Goal: Task Accomplishment & Management: Complete application form

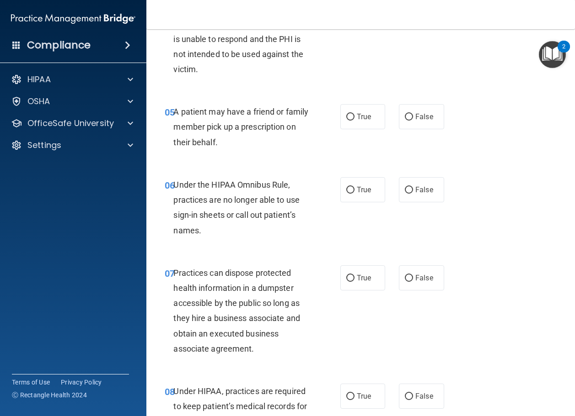
scroll to position [457, 0]
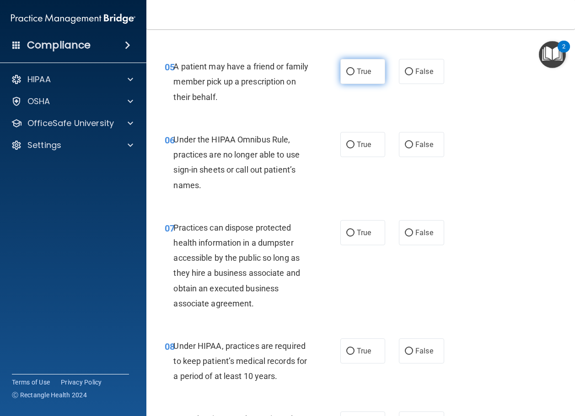
click at [357, 76] on span "True" at bounding box center [364, 71] width 14 height 9
click at [353, 75] on input "True" at bounding box center [350, 72] width 8 height 7
radio input "true"
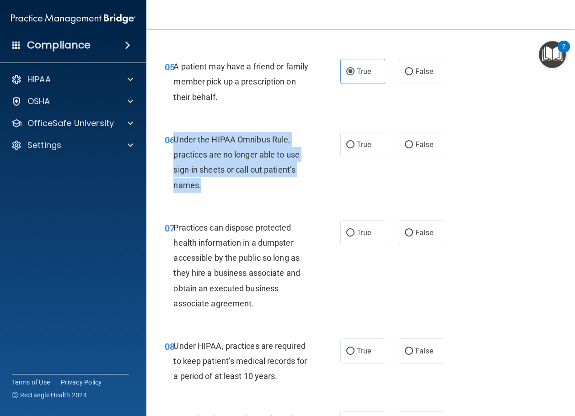
drag, startPoint x: 210, startPoint y: 217, endPoint x: 175, endPoint y: 173, distance: 56.6
click at [175, 173] on div "Under the HIPAA Omnibus Rule, practices are no longer able to use sign-in sheet…" at bounding box center [244, 162] width 142 height 61
copy span "Under the HIPAA Omnibus Rule, practices are no longer able to use sign-in sheet…"
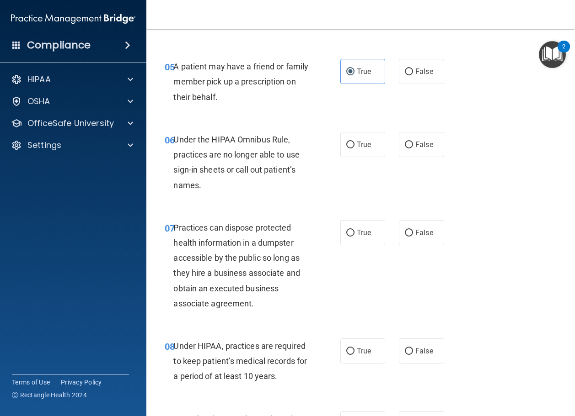
click at [210, 209] on div "06 Under the HIPAA Omnibus Rule, practices are no longer able to use sign-in sh…" at bounding box center [361, 165] width 406 height 88
click at [415, 149] on span "False" at bounding box center [424, 144] width 18 height 9
click at [413, 149] on input "False" at bounding box center [409, 145] width 8 height 7
radio input "true"
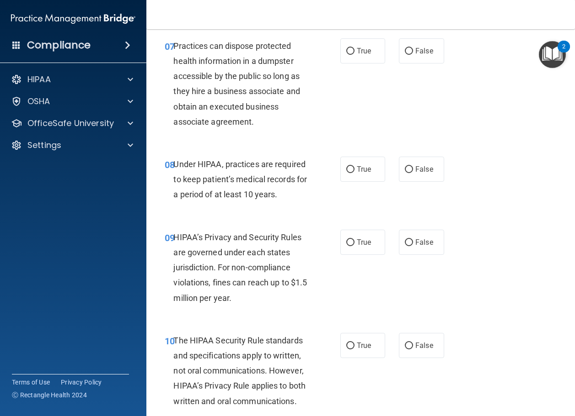
scroll to position [640, 0]
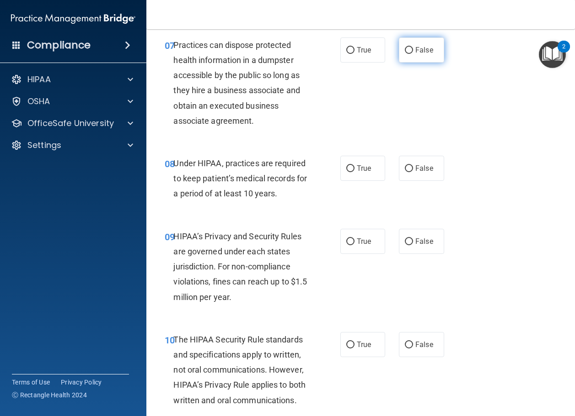
click at [417, 54] on span "False" at bounding box center [424, 50] width 18 height 9
click at [413, 54] on input "False" at bounding box center [409, 50] width 8 height 7
radio input "true"
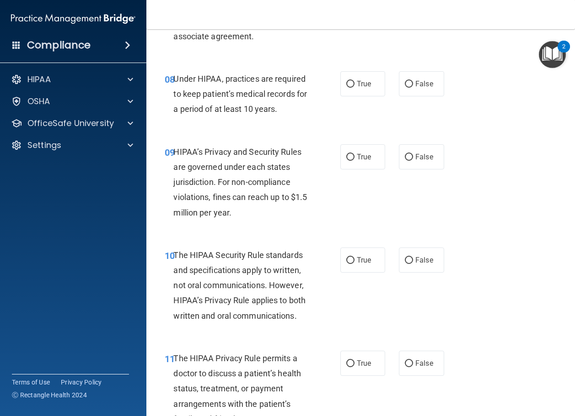
scroll to position [731, 0]
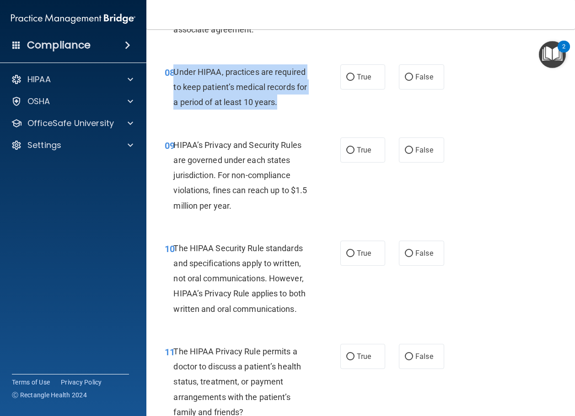
drag, startPoint x: 291, startPoint y: 133, endPoint x: 175, endPoint y: 100, distance: 121.1
click at [175, 100] on div "Under HIPAA, practices are required to keep patient’s medical records for a per…" at bounding box center [244, 87] width 142 height 46
copy span "Under HIPAA, practices are required to keep patient’s medical records for a per…"
click at [195, 107] on span "Under HIPAA, practices are required to keep patient’s medical records for a per…" at bounding box center [239, 87] width 133 height 40
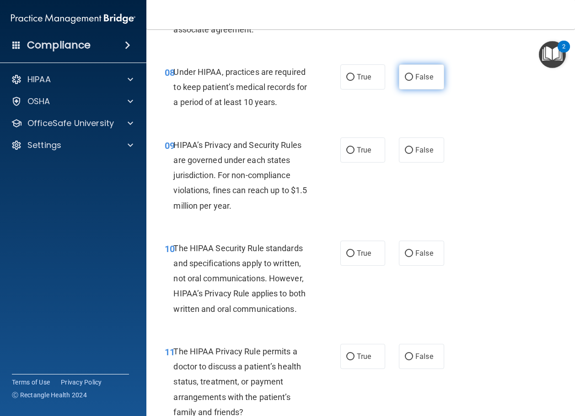
click at [408, 81] on input "False" at bounding box center [409, 77] width 8 height 7
radio input "true"
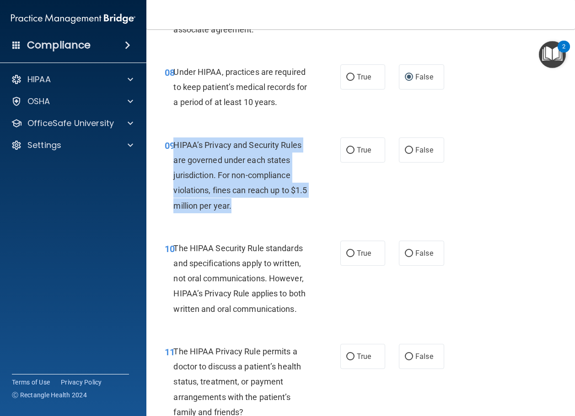
drag, startPoint x: 264, startPoint y: 236, endPoint x: 175, endPoint y: 177, distance: 107.3
click at [174, 176] on div "HIPAA’s Privacy and Security Rules are governed under each states jurisdiction.…" at bounding box center [244, 176] width 142 height 76
copy span "HIPAA’s Privacy and Security Rules are governed under each states jurisdiction.…"
drag, startPoint x: 201, startPoint y: 236, endPoint x: 212, endPoint y: 235, distance: 11.0
click at [201, 211] on span "HIPAA’s Privacy and Security Rules are governed under each states jurisdiction.…" at bounding box center [239, 175] width 133 height 70
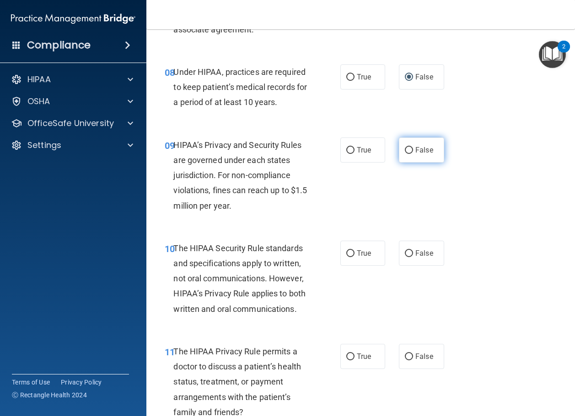
click at [407, 163] on label "False" at bounding box center [421, 150] width 45 height 25
click at [407, 154] on input "False" at bounding box center [409, 150] width 8 height 7
radio input "true"
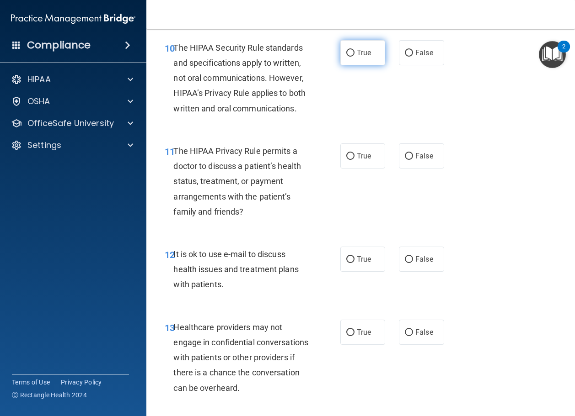
scroll to position [960, 0]
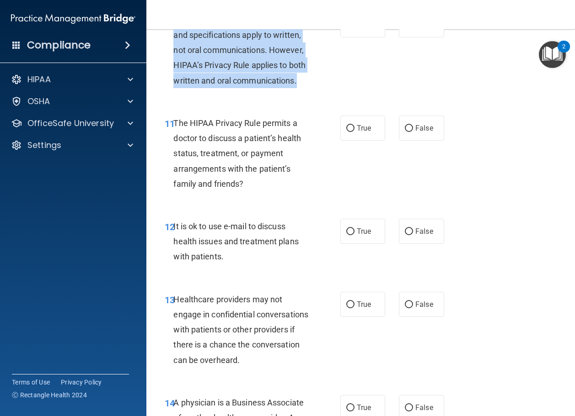
drag, startPoint x: 252, startPoint y: 130, endPoint x: 176, endPoint y: 46, distance: 113.6
click at [176, 46] on div "The HIPAA Security Rule standards and specifications apply to written, not oral…" at bounding box center [244, 50] width 142 height 76
copy span "The HIPAA Security Rule standards and specifications apply to written, not oral…"
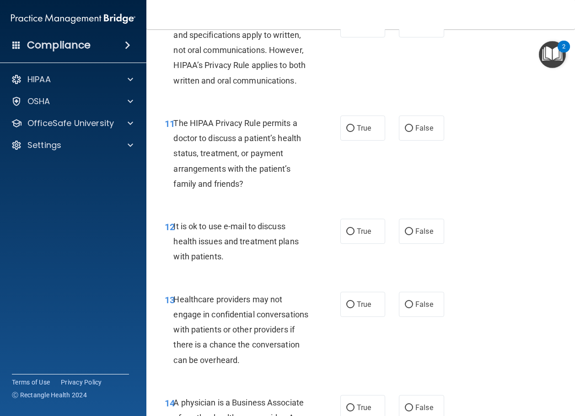
click at [194, 164] on span "The HIPAA Privacy Rule permits a doctor to discuss a patient’s health status, t…" at bounding box center [237, 153] width 128 height 70
click at [410, 37] on label "False" at bounding box center [421, 24] width 45 height 25
click at [410, 29] on input "False" at bounding box center [409, 25] width 8 height 7
radio input "true"
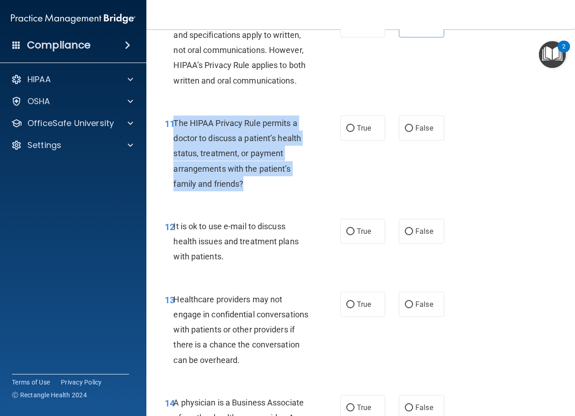
drag, startPoint x: 259, startPoint y: 235, endPoint x: 175, endPoint y: 175, distance: 103.5
click at [175, 175] on div "The HIPAA Privacy Rule permits a doctor to discuss a patient’s health status, t…" at bounding box center [244, 154] width 142 height 76
copy span "The HIPAA Privacy Rule permits a doctor to discuss a patient’s health status, t…"
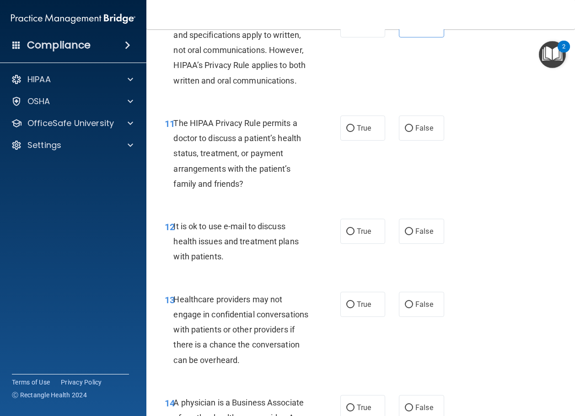
click at [195, 208] on div "11 The HIPAA Privacy Rule permits a doctor to discuss a patient’s health status…" at bounding box center [361, 155] width 406 height 103
click at [350, 132] on input "True" at bounding box center [350, 128] width 8 height 7
radio input "true"
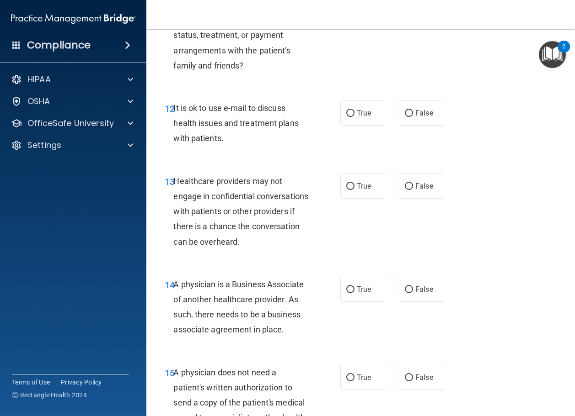
scroll to position [1143, 0]
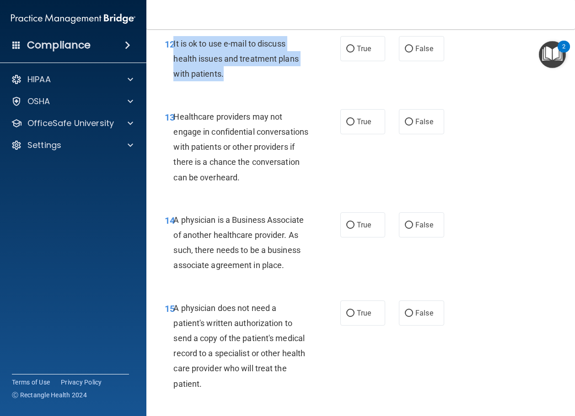
drag, startPoint x: 253, startPoint y: 120, endPoint x: 173, endPoint y: 87, distance: 86.5
click at [173, 82] on div "It is ok to use e-mail to discuss health issues and treatment plans with patien…" at bounding box center [244, 59] width 142 height 46
copy span "It is ok to use e-mail to discuss health issues and treatment plans with patien…"
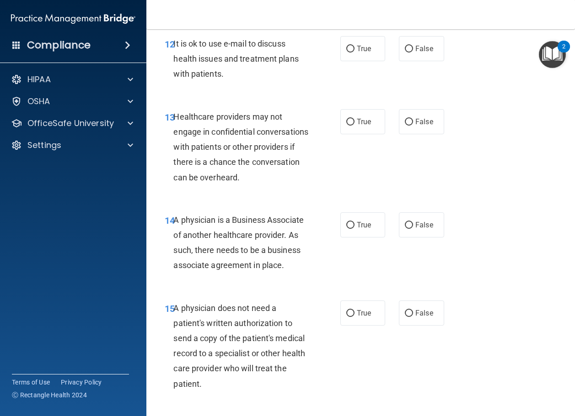
click at [194, 150] on div "13 Healthcare providers may not engage in confidential conversations with patie…" at bounding box center [361, 149] width 406 height 103
click at [357, 53] on span "True" at bounding box center [364, 48] width 14 height 9
click at [354, 53] on input "True" at bounding box center [350, 49] width 8 height 7
radio input "true"
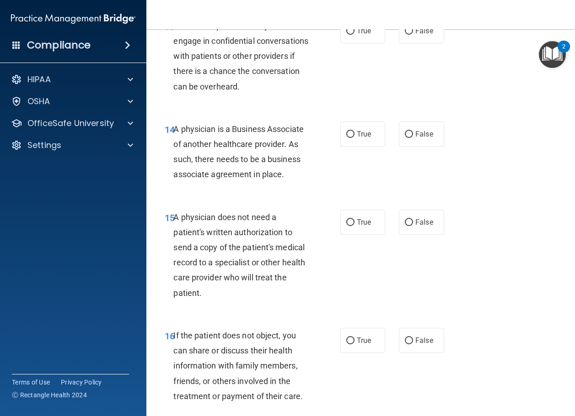
scroll to position [1234, 0]
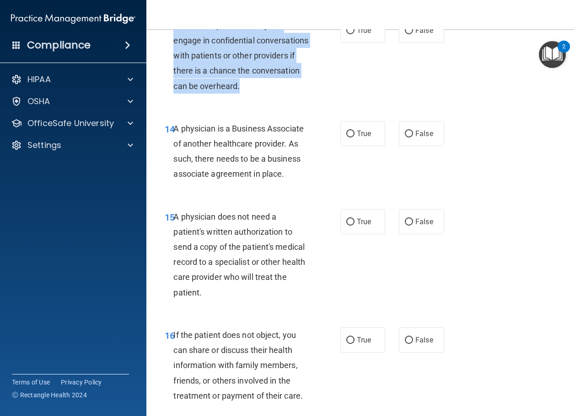
drag, startPoint x: 309, startPoint y: 131, endPoint x: 174, endPoint y: 64, distance: 150.9
click at [174, 64] on div "Healthcare providers may not engage in confidential conversations with patients…" at bounding box center [244, 56] width 142 height 76
copy span "Healthcare providers may not engage in confidential conversations with patients…"
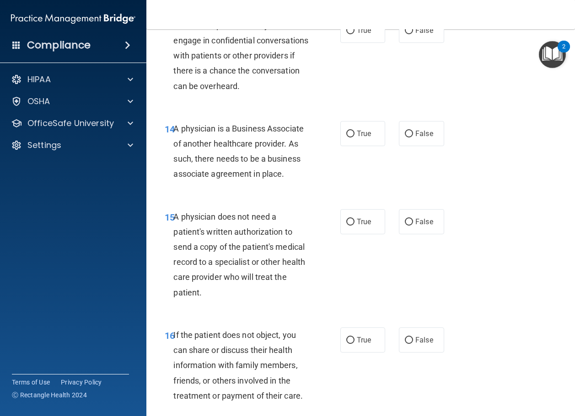
click at [166, 254] on div "15 A physician does not need a patient's written authorization to send a copy o…" at bounding box center [361, 257] width 406 height 118
click at [168, 253] on div "15 A physician does not need a patient's written authorization to send a copy o…" at bounding box center [361, 257] width 406 height 118
click at [430, 43] on label "False" at bounding box center [421, 30] width 45 height 25
click at [413, 34] on input "False" at bounding box center [409, 30] width 8 height 7
radio input "true"
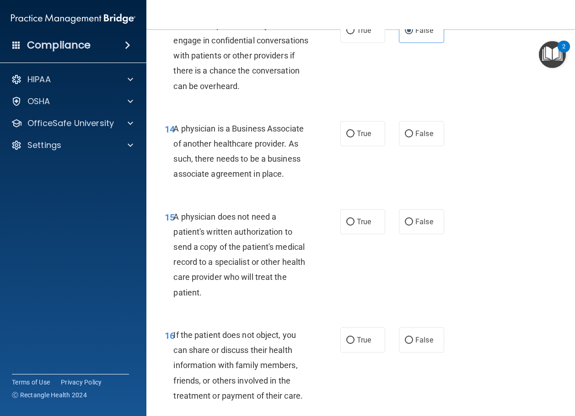
drag, startPoint x: 293, startPoint y: 218, endPoint x: 175, endPoint y: 174, distance: 126.3
click at [175, 174] on div "A physician is a Business Associate of another healthcare provider. As such, th…" at bounding box center [244, 151] width 142 height 61
copy span "A physician is a Business Associate of another healthcare provider. As such, th…"
click at [202, 179] on span "A physician is a Business Associate of another healthcare provider. As such, th…" at bounding box center [238, 151] width 130 height 55
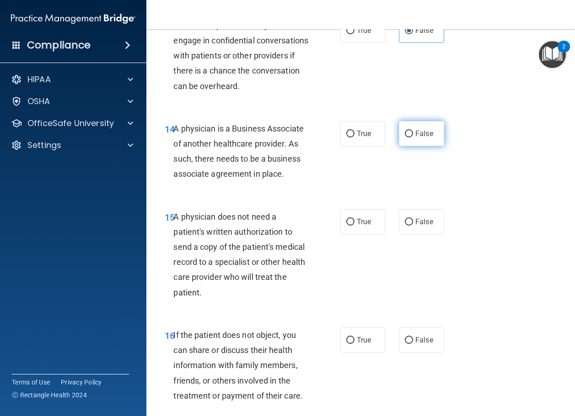
click at [426, 146] on label "False" at bounding box center [421, 133] width 45 height 25
click at [413, 138] on input "False" at bounding box center [409, 134] width 8 height 7
radio input "true"
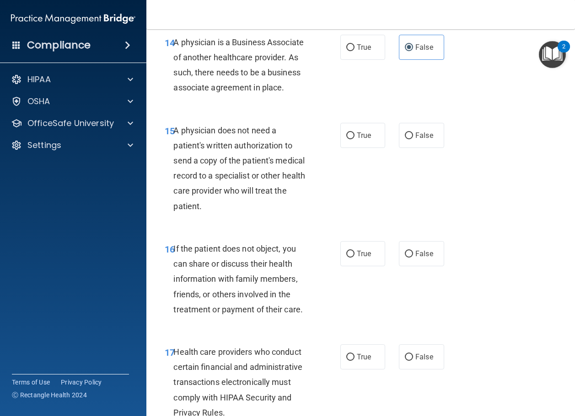
scroll to position [1326, 0]
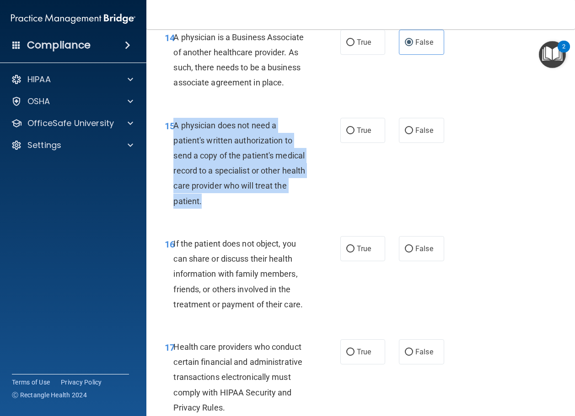
drag, startPoint x: 240, startPoint y: 245, endPoint x: 175, endPoint y: 170, distance: 99.5
click at [175, 170] on div "A physician does not need a patient's written authorization to send a copy of t…" at bounding box center [244, 163] width 142 height 91
copy span "A physician does not need a patient's written authorization to send a copy of t…"
click at [189, 206] on span "A physician does not need a patient's written authorization to send a copy of t…" at bounding box center [239, 163] width 132 height 85
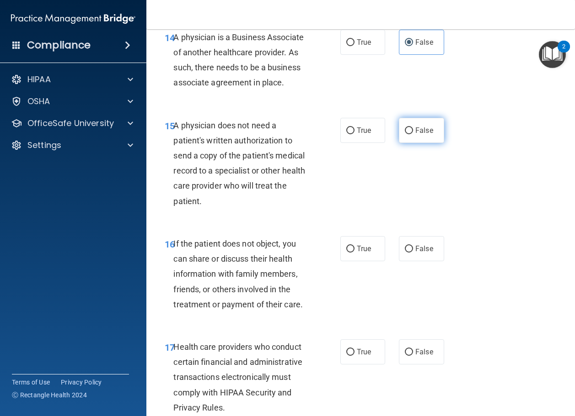
click at [424, 135] on span "False" at bounding box center [424, 130] width 18 height 9
click at [413, 134] on input "False" at bounding box center [409, 131] width 8 height 7
radio input "true"
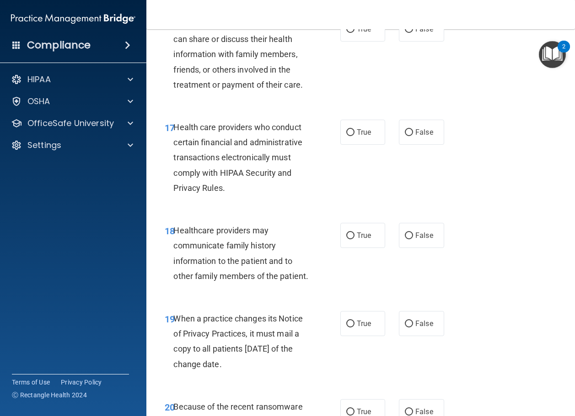
scroll to position [1554, 0]
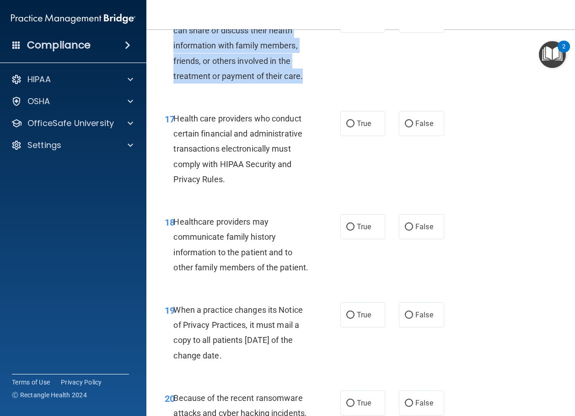
drag, startPoint x: 327, startPoint y: 126, endPoint x: 174, endPoint y: 59, distance: 167.3
click at [174, 59] on div "16 If the patient does not object, you can share or discuss their health inform…" at bounding box center [252, 48] width 203 height 80
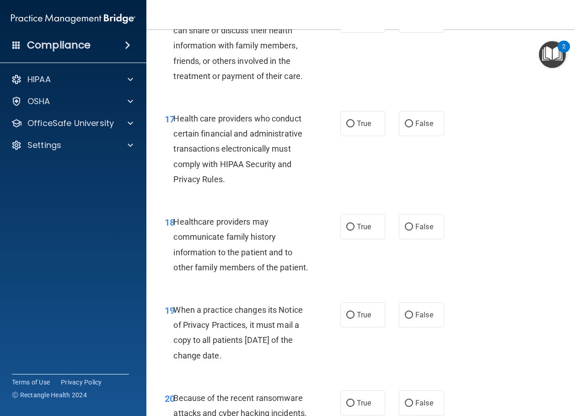
drag, startPoint x: 187, startPoint y: 154, endPoint x: 237, endPoint y: 130, distance: 55.6
click at [187, 153] on div "17 Health care providers who conduct certain financial and administrative trans…" at bounding box center [361, 151] width 406 height 103
click at [357, 25] on span "True" at bounding box center [364, 20] width 14 height 9
click at [354, 24] on input "True" at bounding box center [350, 20] width 8 height 7
radio input "true"
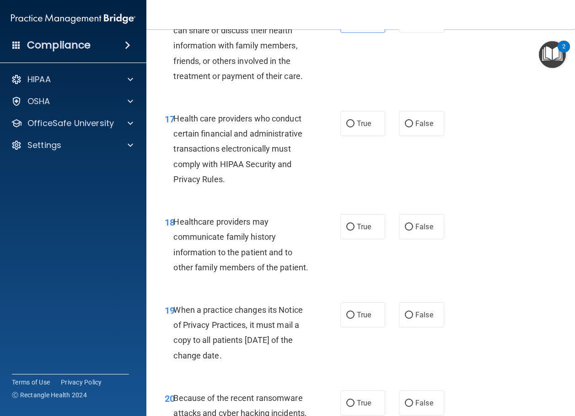
scroll to position [1600, 0]
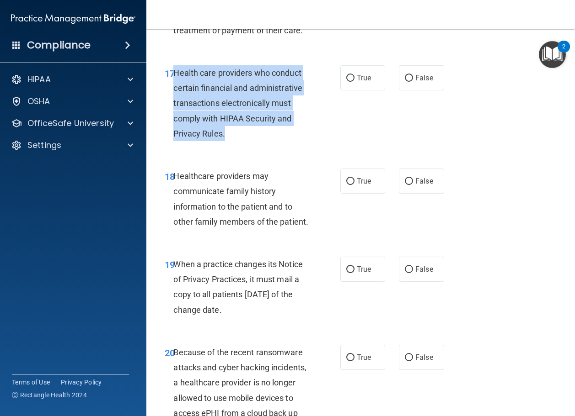
drag, startPoint x: 235, startPoint y: 183, endPoint x: 175, endPoint y: 123, distance: 84.7
click at [175, 123] on div "Health care providers who conduct certain financial and administrative transact…" at bounding box center [244, 103] width 142 height 76
click at [347, 82] on input "True" at bounding box center [350, 78] width 8 height 7
radio input "true"
click at [316, 146] on div "17 Health care providers who conduct certain financial and administrative trans…" at bounding box center [252, 105] width 203 height 80
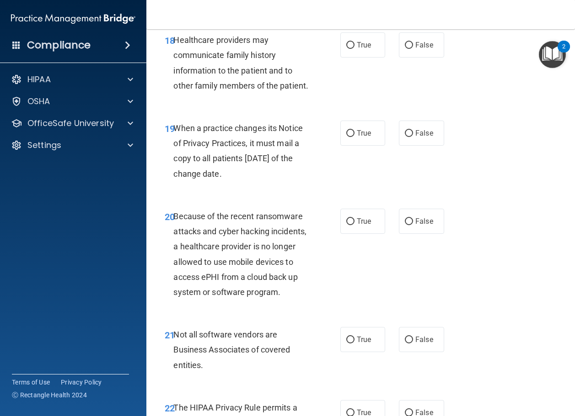
scroll to position [1737, 0]
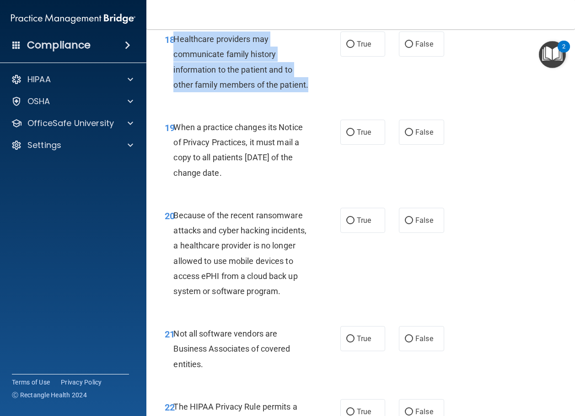
drag, startPoint x: 219, startPoint y: 143, endPoint x: 176, endPoint y: 88, distance: 70.3
click at [176, 88] on div "Healthcare providers may communicate family history information to the patient …" at bounding box center [244, 62] width 142 height 61
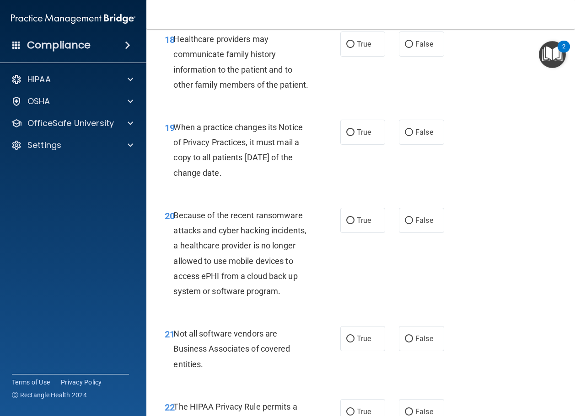
drag, startPoint x: 185, startPoint y: 164, endPoint x: 199, endPoint y: 159, distance: 15.6
click at [185, 108] on div "18 Healthcare providers may communicate family history information to the patie…" at bounding box center [361, 64] width 406 height 88
click at [357, 48] on span "True" at bounding box center [364, 44] width 14 height 9
click at [354, 48] on input "True" at bounding box center [350, 44] width 8 height 7
radio input "true"
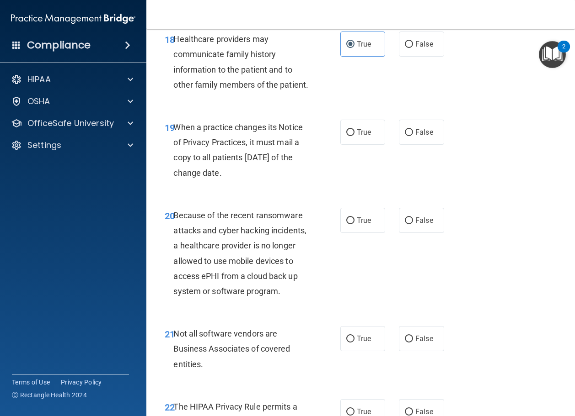
drag, startPoint x: 274, startPoint y: 228, endPoint x: 173, endPoint y: 190, distance: 107.9
click at [173, 181] on div "When a practice changes its Notice of Privacy Practices, it must mail a copy to…" at bounding box center [244, 150] width 142 height 61
click at [190, 178] on span "When a practice changes its Notice of Privacy Practices, it must mail a copy to…" at bounding box center [237, 150] width 129 height 55
drag, startPoint x: 404, startPoint y: 190, endPoint x: 400, endPoint y: 187, distance: 5.2
click at [405, 136] on input "False" at bounding box center [409, 132] width 8 height 7
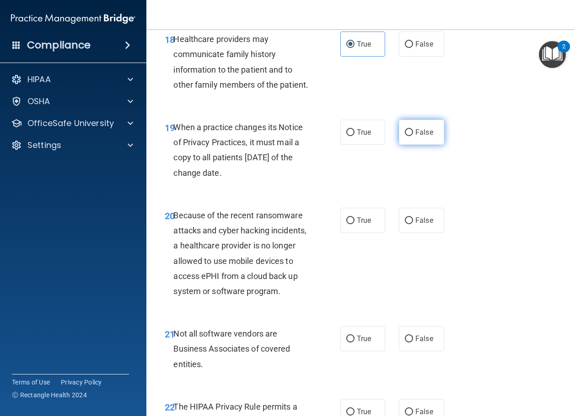
radio input "true"
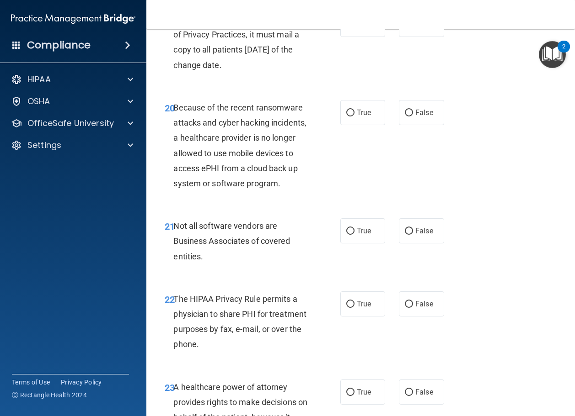
scroll to position [1874, 0]
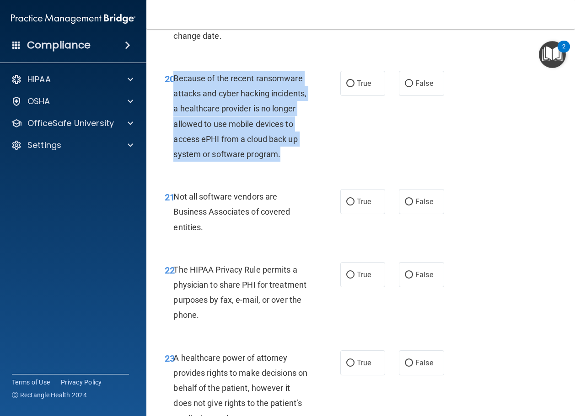
drag, startPoint x: 212, startPoint y: 235, endPoint x: 175, endPoint y: 144, distance: 97.8
click at [175, 144] on div "Because of the recent ransomware attacks and cyber hacking incidents, a healthc…" at bounding box center [244, 116] width 142 height 91
drag, startPoint x: 173, startPoint y: 239, endPoint x: 218, endPoint y: 231, distance: 46.0
click at [173, 166] on div "20 Because of the recent ransomware attacks and cyber hacking incidents, a heal…" at bounding box center [252, 119] width 203 height 96
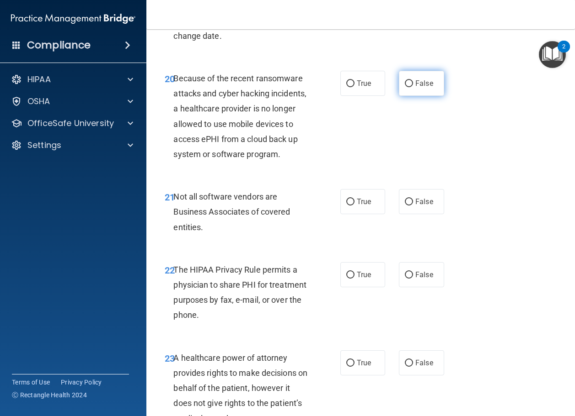
click at [413, 96] on label "False" at bounding box center [421, 83] width 45 height 25
click at [413, 87] on input "False" at bounding box center [409, 83] width 8 height 7
radio input "true"
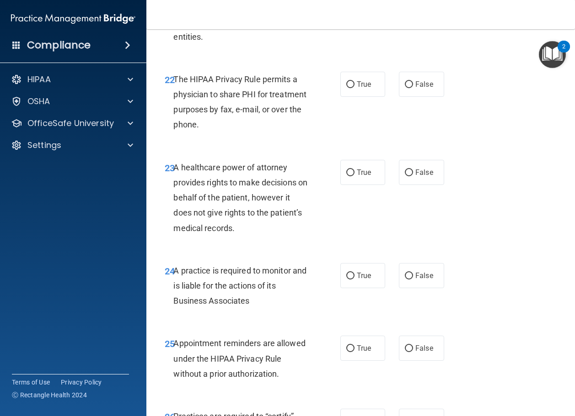
scroll to position [2103, 0]
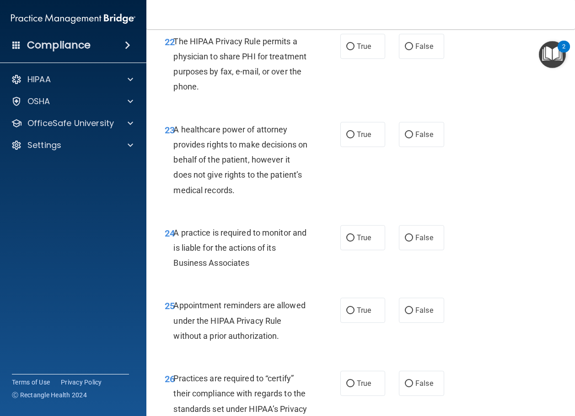
drag, startPoint x: 212, startPoint y: 76, endPoint x: 174, endPoint y: 48, distance: 47.7
click at [175, 192] on div "23 A healthcare power of attorney provides rights to make decisions on behalf o…" at bounding box center [361, 162] width 406 height 103
radio input "true"
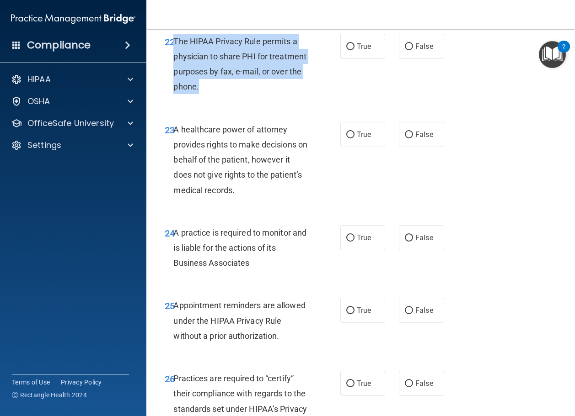
drag, startPoint x: 252, startPoint y: 159, endPoint x: 174, endPoint y: 119, distance: 87.9
click at [174, 95] on div "The HIPAA Privacy Rule permits a physician to share PHI for treatment purposes …" at bounding box center [244, 64] width 142 height 61
click at [195, 95] on div "The HIPAA Privacy Rule permits a physician to share PHI for treatment purposes …" at bounding box center [244, 64] width 142 height 61
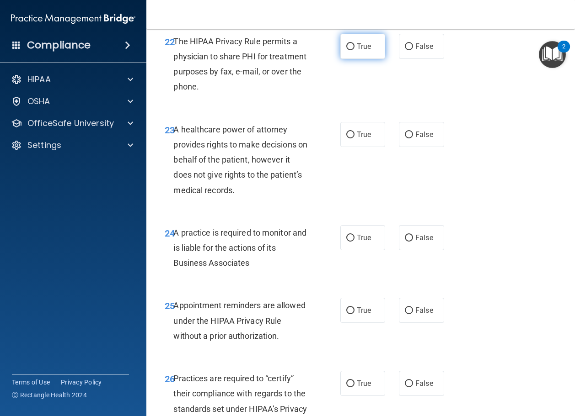
click at [368, 59] on label "True" at bounding box center [362, 46] width 45 height 25
click at [354, 50] on input "True" at bounding box center [350, 46] width 8 height 7
radio input "true"
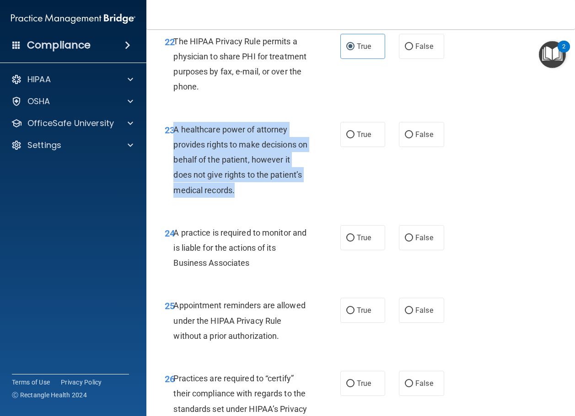
drag, startPoint x: 174, startPoint y: 205, endPoint x: 259, endPoint y: 266, distance: 104.5
click at [259, 198] on div "A healthcare power of attorney provides rights to make decisions on behalf of t…" at bounding box center [244, 160] width 142 height 76
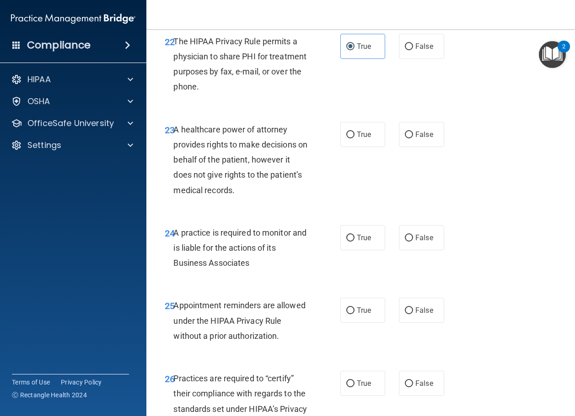
click at [186, 214] on div "23 A healthcare power of attorney provides rights to make decisions on behalf o…" at bounding box center [361, 162] width 406 height 103
drag, startPoint x: 407, startPoint y: 212, endPoint x: 400, endPoint y: 226, distance: 15.7
click at [407, 139] on input "False" at bounding box center [409, 135] width 8 height 7
radio input "true"
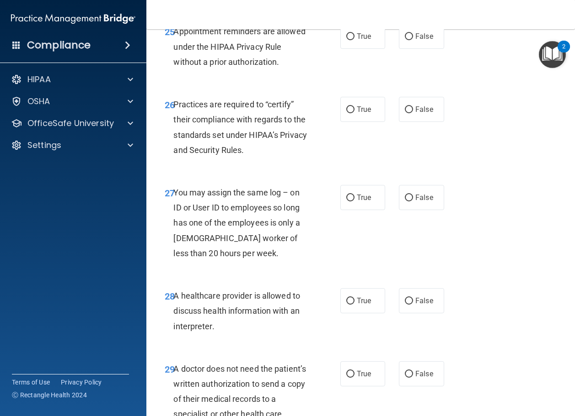
scroll to position [2332, 0]
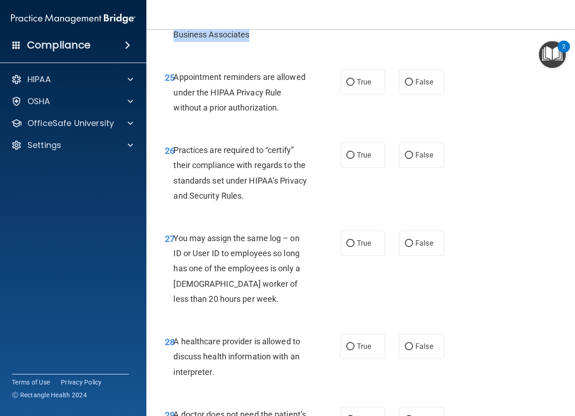
drag, startPoint x: 256, startPoint y: 114, endPoint x: 174, endPoint y: 82, distance: 88.1
click at [174, 43] on div "A practice is required to monitor and is liable for the actions of its Business…" at bounding box center [244, 20] width 142 height 46
click at [214, 112] on span "Appointment reminders are allowed under the HIPAA Privacy Rule without a prior …" at bounding box center [239, 92] width 132 height 40
click at [415, 14] on span "False" at bounding box center [424, 9] width 18 height 9
click at [413, 13] on input "False" at bounding box center [409, 9] width 8 height 7
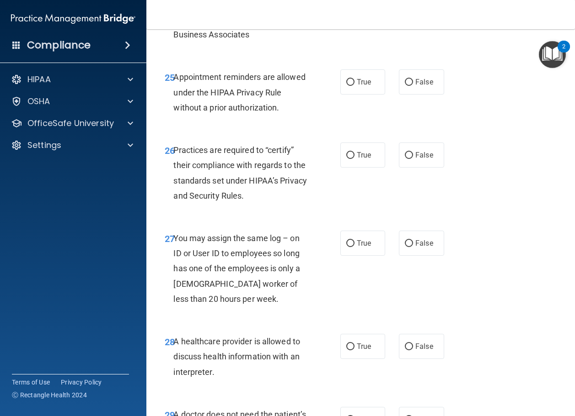
radio input "true"
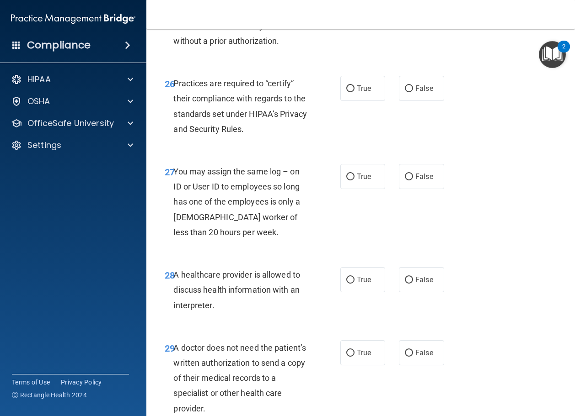
scroll to position [2423, 0]
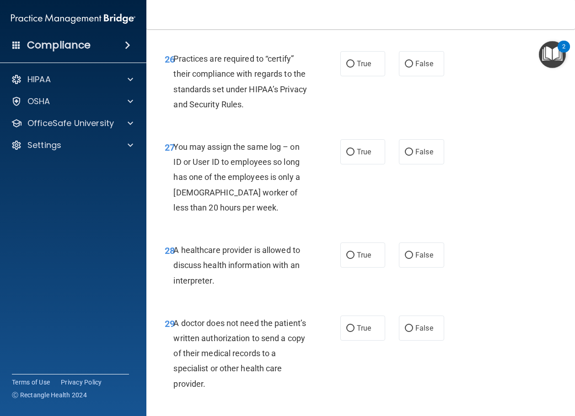
drag, startPoint x: 175, startPoint y: 62, endPoint x: 282, endPoint y: 92, distance: 111.6
click at [282, 24] on div "Appointment reminders are allowed under the HIPAA Privacy Rule without a prior …" at bounding box center [244, 1] width 142 height 46
click at [201, 124] on div "26 Practices are required to “certify” their compliance with regards to the sta…" at bounding box center [361, 84] width 406 height 88
drag, startPoint x: 358, startPoint y: 66, endPoint x: 358, endPoint y: 72, distance: 5.6
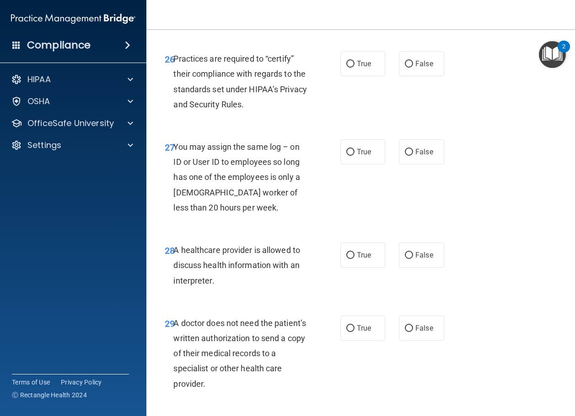
radio input "true"
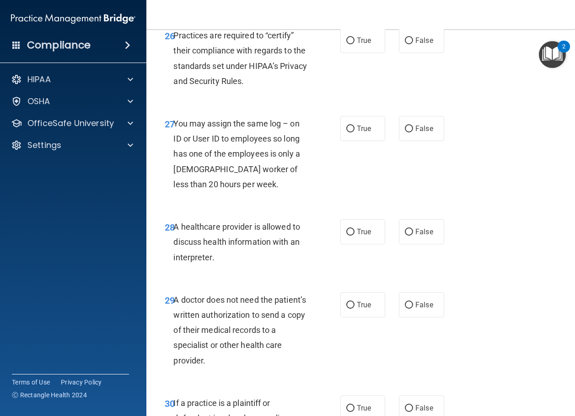
scroll to position [2469, 0]
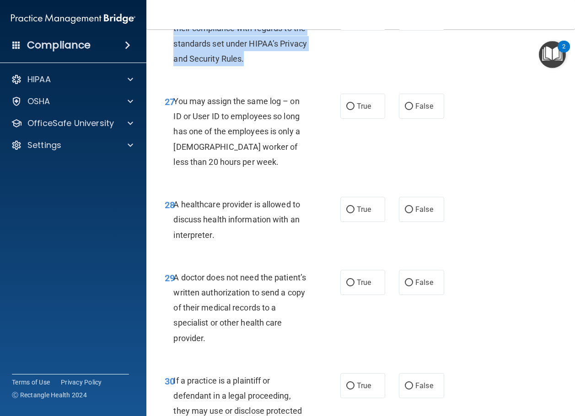
drag, startPoint x: 174, startPoint y: 88, endPoint x: 282, endPoint y: 133, distance: 116.6
click at [282, 66] on div "Practices are required to “certify” their compliance with regards to the standa…" at bounding box center [244, 35] width 142 height 61
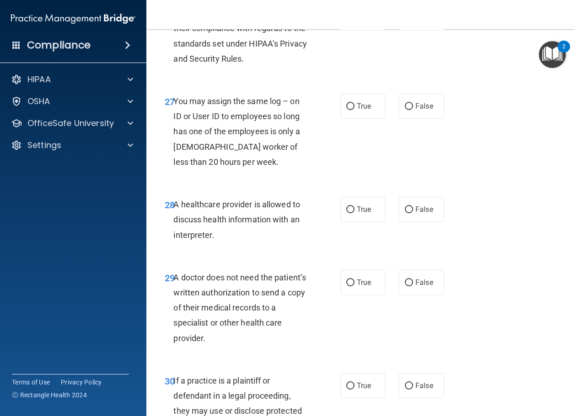
click at [200, 82] on div "26 Practices are required to “certify” their compliance with regards to the sta…" at bounding box center [361, 38] width 406 height 88
click at [407, 22] on input "False" at bounding box center [409, 18] width 8 height 7
radio input "true"
click at [197, 66] on div "Practices are required to “certify” their compliance with regards to the standa…" at bounding box center [244, 35] width 142 height 61
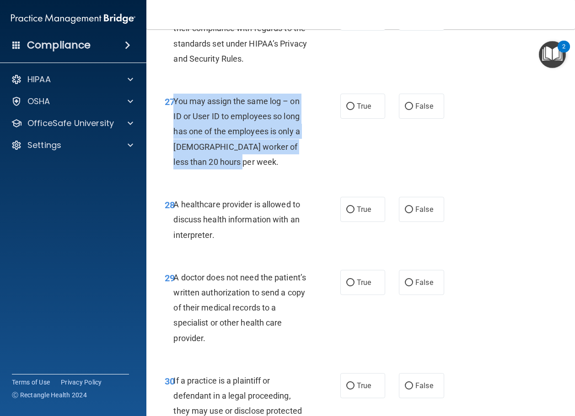
drag, startPoint x: 175, startPoint y: 176, endPoint x: 259, endPoint y: 235, distance: 103.1
click at [259, 170] on div "You may assign the same log – on ID or User ID to employees so long has one of …" at bounding box center [244, 132] width 142 height 76
click at [192, 167] on span "You may assign the same log – on ID or User ID to employees so long has one of …" at bounding box center [236, 131] width 126 height 70
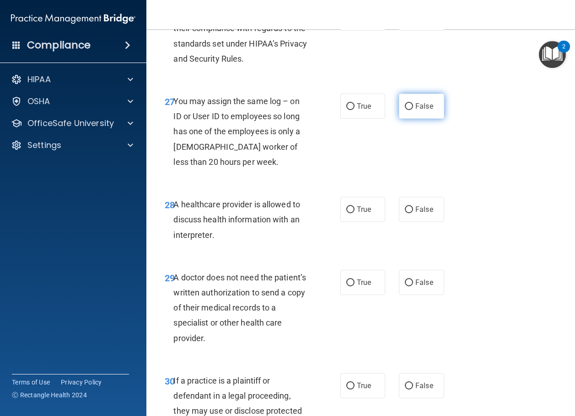
click at [421, 111] on span "False" at bounding box center [424, 106] width 18 height 9
click at [413, 110] on input "False" at bounding box center [409, 106] width 8 height 7
radio input "true"
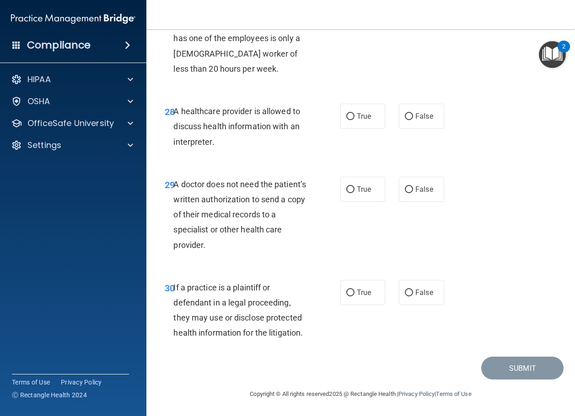
scroll to position [2638, 0]
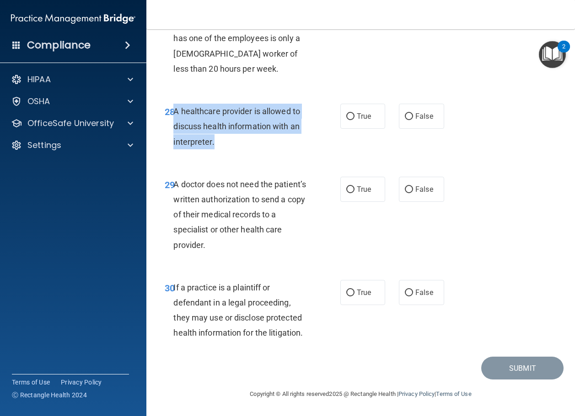
drag, startPoint x: 243, startPoint y: 146, endPoint x: 175, endPoint y: 113, distance: 75.5
click at [175, 113] on div "A healthcare provider is allowed to discuss health information with an interpre…" at bounding box center [244, 127] width 142 height 46
click at [350, 117] on input "True" at bounding box center [350, 116] width 8 height 7
radio input "true"
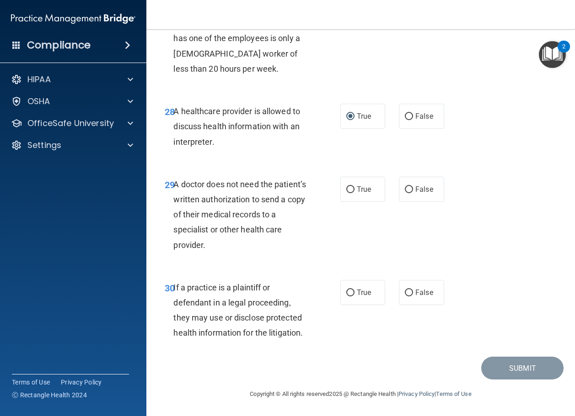
click at [286, 155] on div "28 A healthcare provider is allowed to discuss health information with an inter…" at bounding box center [361, 128] width 406 height 73
drag, startPoint x: 265, startPoint y: 248, endPoint x: 174, endPoint y: 188, distance: 108.5
click at [174, 188] on div "A doctor does not need the patient’s written authorization to send a copy of th…" at bounding box center [244, 215] width 142 height 76
click at [302, 262] on div "29 A doctor does not need the patient’s written authorization to send a copy of…" at bounding box center [361, 217] width 406 height 103
click at [182, 272] on div "30 If a practice is a plaintiff or defendant in a legal proceeding, they may us…" at bounding box center [361, 313] width 406 height 88
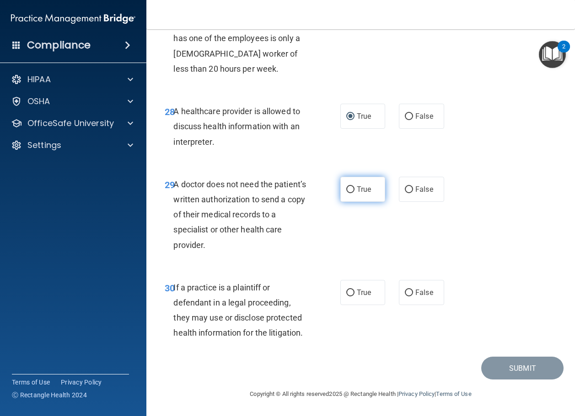
click at [358, 190] on span "True" at bounding box center [364, 189] width 14 height 9
click at [354, 190] on input "True" at bounding box center [350, 190] width 8 height 7
radio input "true"
click at [188, 279] on div "30 If a practice is a plaintiff or defendant in a legal proceeding, they may us…" at bounding box center [361, 313] width 406 height 88
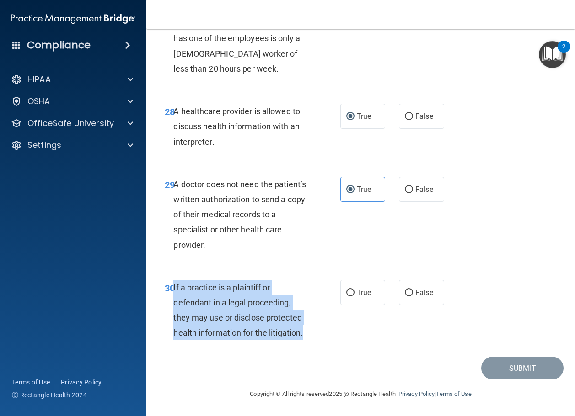
drag, startPoint x: 322, startPoint y: 340, endPoint x: 173, endPoint y: 290, distance: 157.3
click at [173, 290] on div "30 If a practice is a plaintiff or defendant in a legal proceeding, they may us…" at bounding box center [252, 312] width 203 height 65
drag, startPoint x: 219, startPoint y: 299, endPoint x: 228, endPoint y: 306, distance: 11.4
click at [219, 299] on span "If a practice is a plaintiff or defendant in a legal proceeding, they may use o…" at bounding box center [237, 310] width 129 height 55
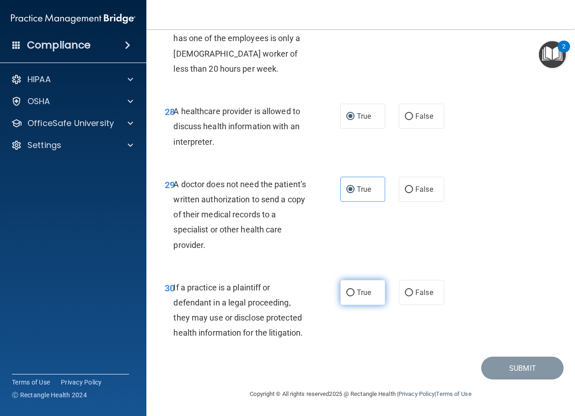
click at [346, 294] on input "True" at bounding box center [350, 293] width 8 height 7
radio input "true"
click at [489, 361] on button "Submit" at bounding box center [522, 368] width 82 height 23
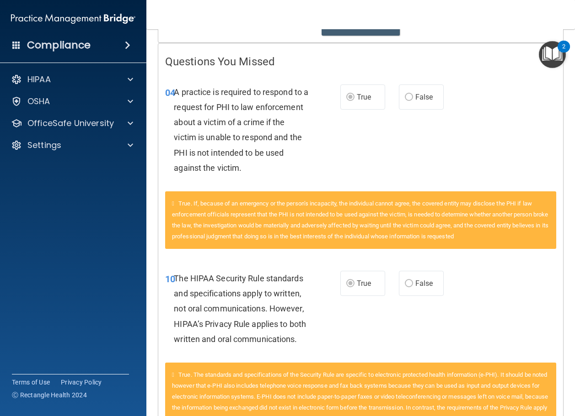
scroll to position [3, 0]
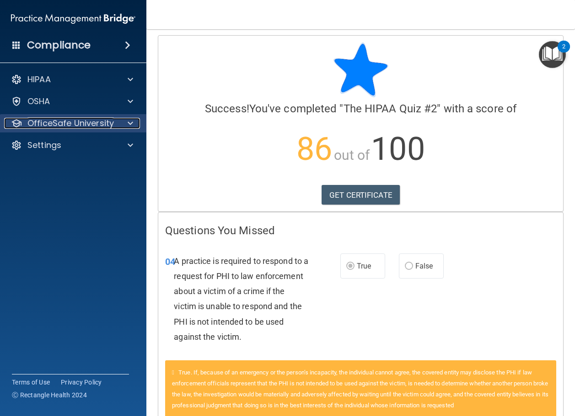
click at [84, 125] on p "OfficeSafe University" at bounding box center [70, 123] width 86 height 11
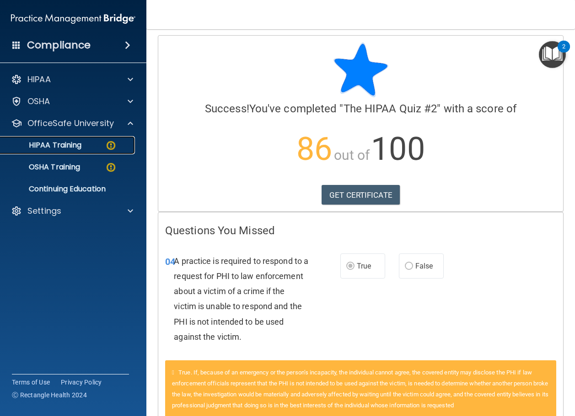
click at [109, 142] on img at bounding box center [110, 145] width 11 height 11
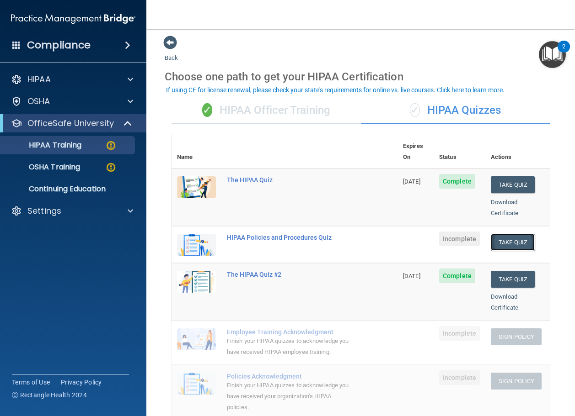
click at [502, 234] on button "Take Quiz" at bounding box center [513, 242] width 44 height 17
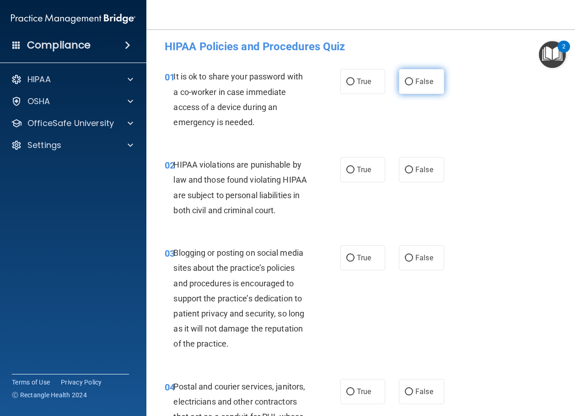
click at [400, 78] on label "False" at bounding box center [421, 81] width 45 height 25
click at [405, 79] on input "False" at bounding box center [409, 82] width 8 height 7
radio input "true"
click at [415, 168] on span "False" at bounding box center [424, 170] width 18 height 9
click at [412, 168] on input "False" at bounding box center [409, 170] width 8 height 7
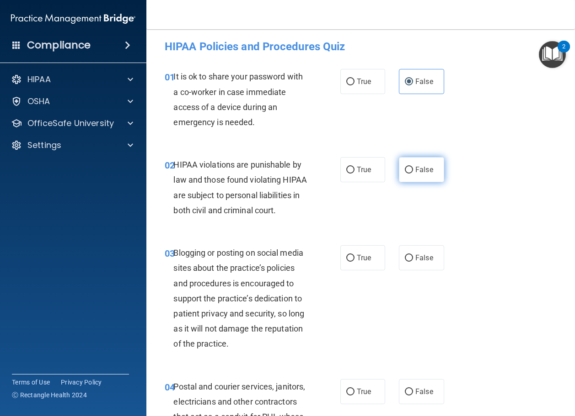
radio input "true"
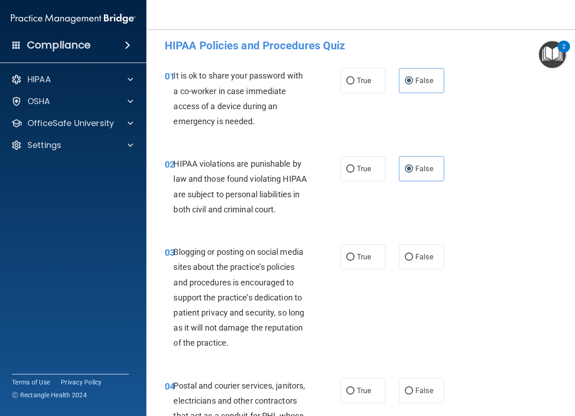
scroll to position [3, 0]
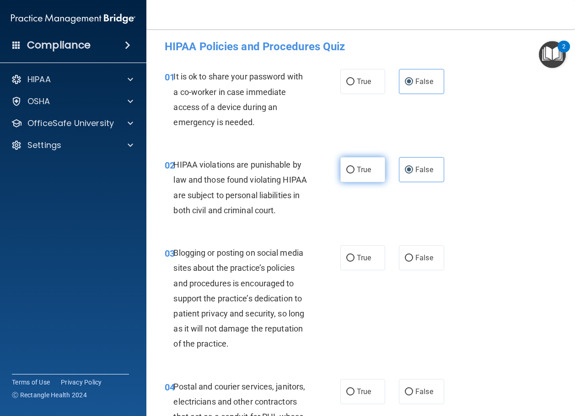
click at [359, 167] on span "True" at bounding box center [364, 170] width 14 height 9
click at [354, 167] on input "True" at bounding box center [350, 170] width 8 height 7
radio input "true"
radio input "false"
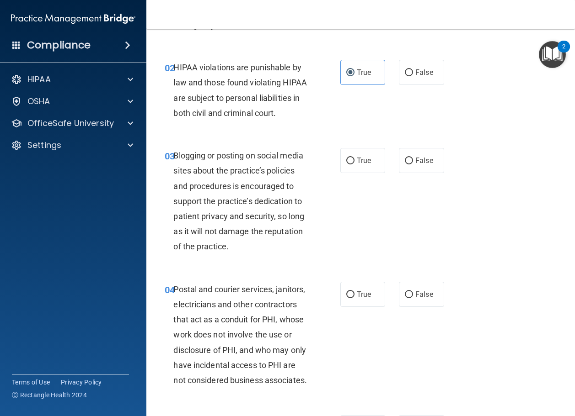
scroll to position [140, 0]
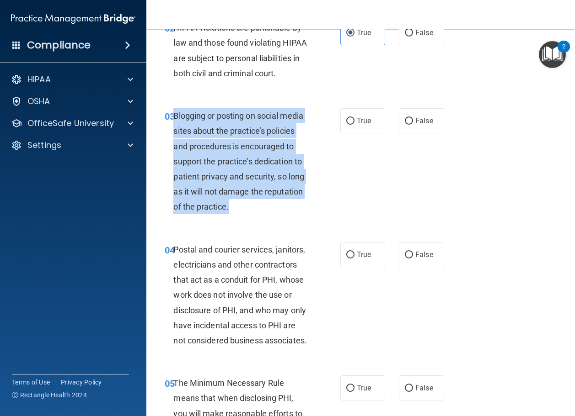
drag, startPoint x: 238, startPoint y: 235, endPoint x: 174, endPoint y: 127, distance: 125.1
click at [174, 127] on div "Blogging or posting on social media sites about the practice’s policies and pro…" at bounding box center [244, 161] width 142 height 107
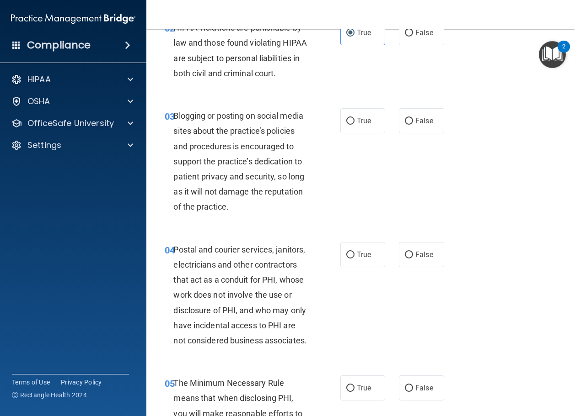
drag, startPoint x: 204, startPoint y: 251, endPoint x: 211, endPoint y: 247, distance: 8.2
click at [204, 231] on div "03 Blogging or posting on social media sites about the practice’s policies and …" at bounding box center [361, 164] width 406 height 134
click at [420, 125] on span "False" at bounding box center [424, 121] width 18 height 9
click at [413, 125] on input "False" at bounding box center [409, 121] width 8 height 7
radio input "true"
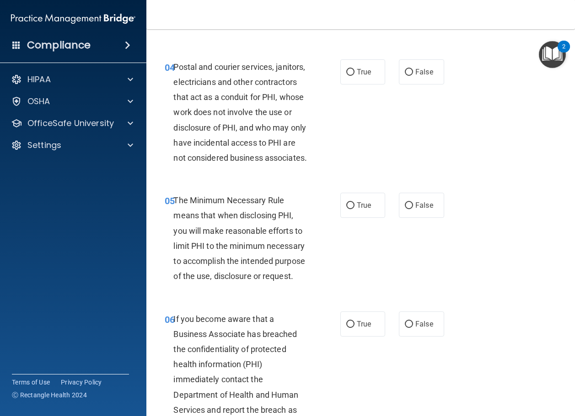
scroll to position [369, 0]
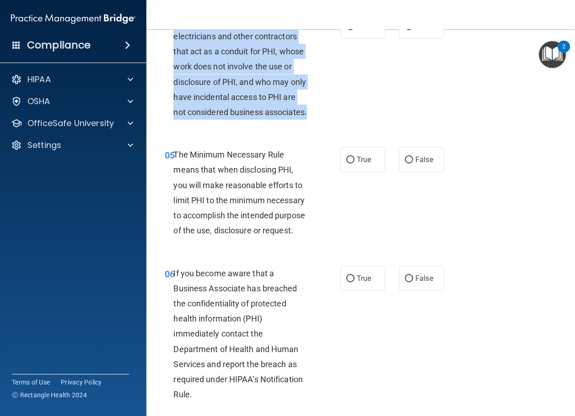
drag, startPoint x: 268, startPoint y: 160, endPoint x: 173, endPoint y: 52, distance: 144.5
click at [173, 52] on div "Postal and courier services, janitors, electricians and other contractors that …" at bounding box center [244, 67] width 142 height 107
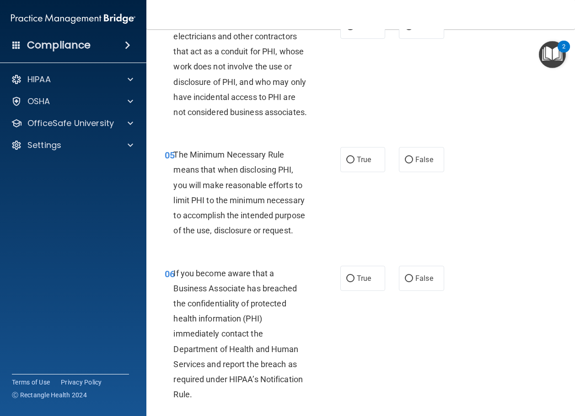
click at [214, 136] on div "04 Postal and courier services, janitors, electricians and other contractors th…" at bounding box center [361, 69] width 406 height 134
click at [357, 31] on span "True" at bounding box center [364, 26] width 14 height 9
click at [354, 30] on input "True" at bounding box center [350, 26] width 8 height 7
radio input "true"
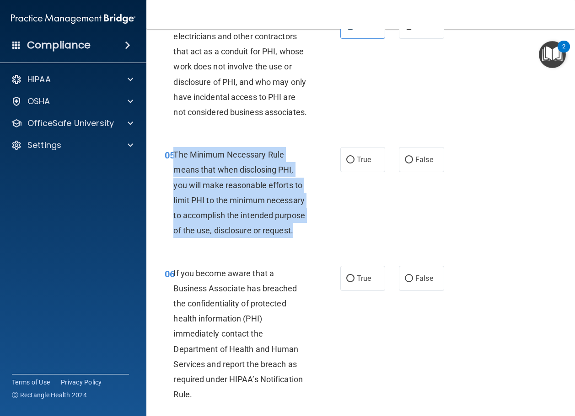
drag, startPoint x: 250, startPoint y: 289, endPoint x: 175, endPoint y: 202, distance: 115.1
click at [175, 202] on div "The Minimum Necessary Rule means that when disclosing PHI, you will make reason…" at bounding box center [244, 192] width 142 height 91
click at [185, 216] on span "The Minimum Necessary Rule means that when disclosing PHI, you will make reason…" at bounding box center [238, 192] width 131 height 85
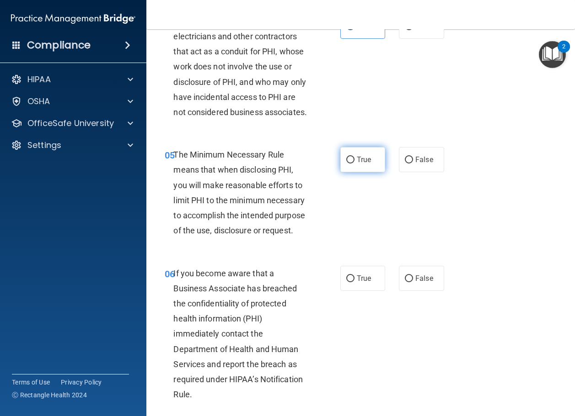
click at [349, 164] on input "True" at bounding box center [350, 160] width 8 height 7
radio input "true"
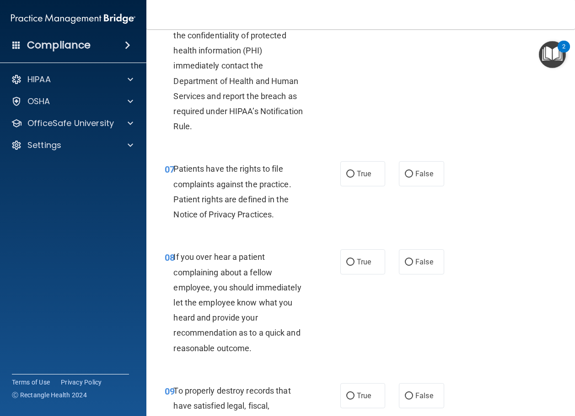
scroll to position [643, 0]
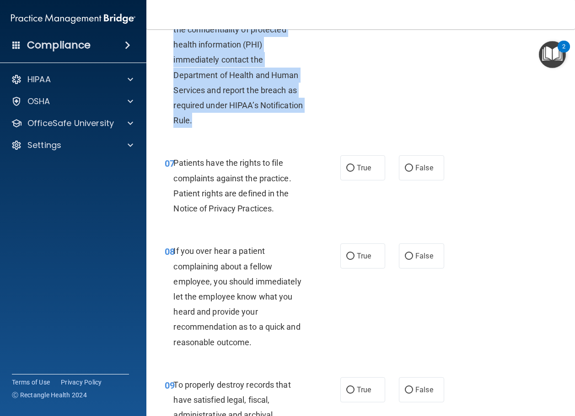
drag, startPoint x: 203, startPoint y: 179, endPoint x: 174, endPoint y: 58, distance: 124.6
click at [174, 58] on div "If you become aware that a Business Associate has breached the confidentiality …" at bounding box center [244, 60] width 142 height 137
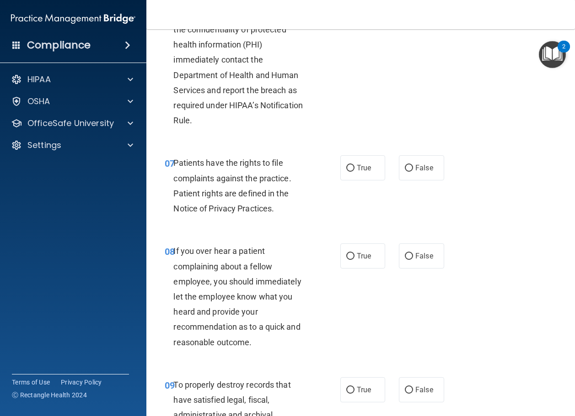
click at [211, 144] on div "06 If you become aware that a Business Associate has breached the confidentiali…" at bounding box center [361, 62] width 406 height 164
click at [420, 17] on label "False" at bounding box center [421, 4] width 45 height 25
click at [413, 8] on input "False" at bounding box center [409, 4] width 8 height 7
radio input "true"
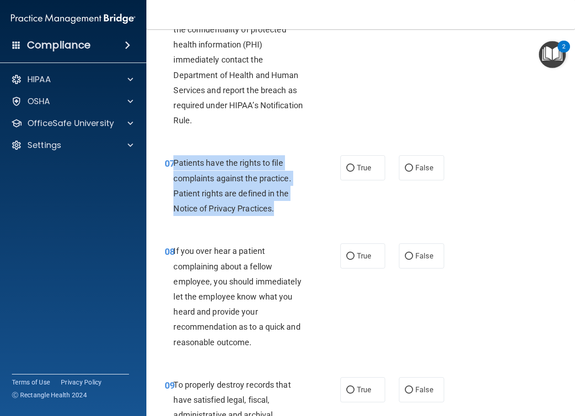
drag, startPoint x: 282, startPoint y: 272, endPoint x: 173, endPoint y: 228, distance: 117.5
click at [173, 216] on div "Patients have the rights to file complaints against the practice. Patient right…" at bounding box center [244, 185] width 142 height 61
drag, startPoint x: 182, startPoint y: 281, endPoint x: 223, endPoint y: 279, distance: 40.3
click at [184, 221] on div "07 Patients have the rights to file complaints against the practice. Patient ri…" at bounding box center [252, 187] width 203 height 65
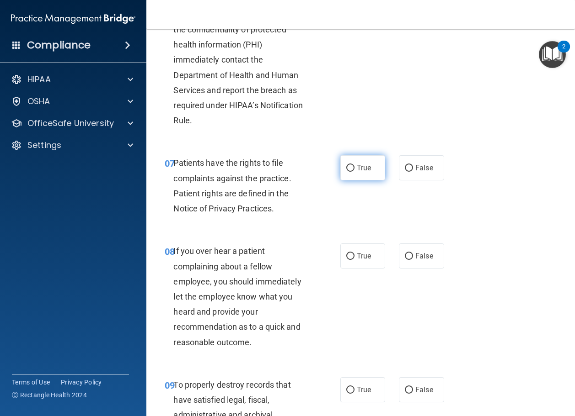
click at [365, 172] on span "True" at bounding box center [364, 168] width 14 height 9
click at [354, 172] on input "True" at bounding box center [350, 168] width 8 height 7
radio input "true"
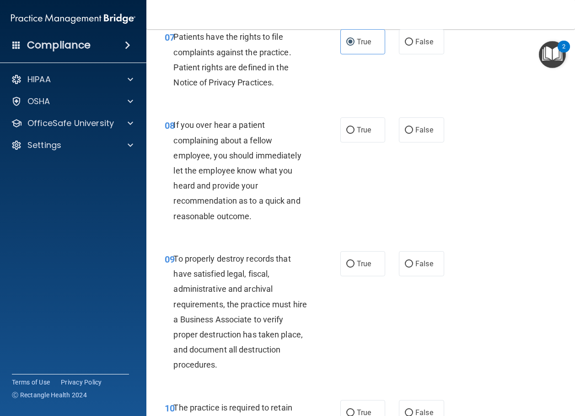
scroll to position [872, 0]
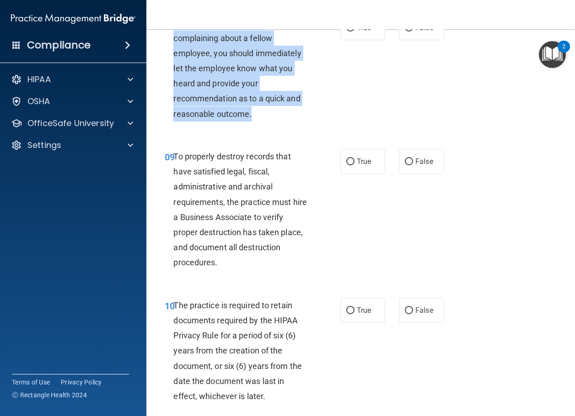
drag, startPoint x: 254, startPoint y: 176, endPoint x: 173, endPoint y: 84, distance: 121.8
click at [173, 84] on div "If you over hear a patient complaining about a fellow employee, you should imme…" at bounding box center [244, 68] width 142 height 107
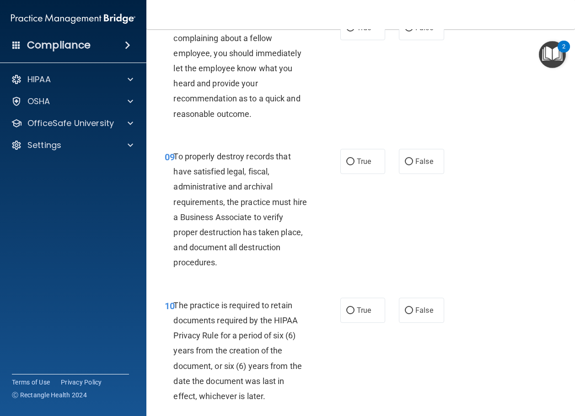
click at [194, 138] on div "08 If you over hear a patient complaining about a fellow employee, you should i…" at bounding box center [361, 71] width 406 height 134
click at [422, 32] on span "False" at bounding box center [424, 27] width 18 height 9
click at [413, 32] on input "False" at bounding box center [409, 28] width 8 height 7
radio input "true"
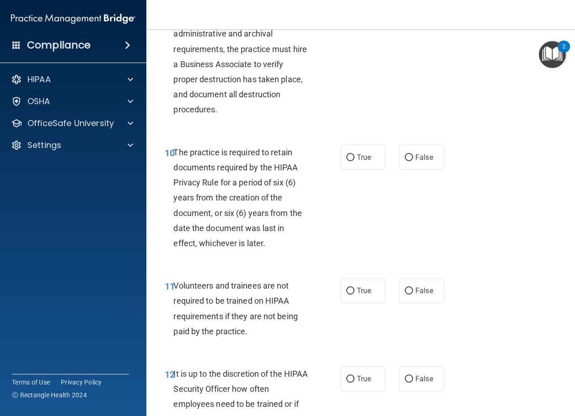
scroll to position [1009, 0]
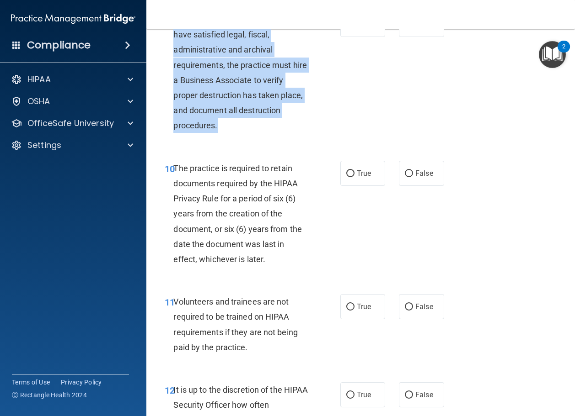
drag, startPoint x: 222, startPoint y: 187, endPoint x: 174, endPoint y: 79, distance: 118.5
click at [174, 79] on div "To properly destroy records that have satisfied legal, fiscal, administrative a…" at bounding box center [244, 73] width 142 height 122
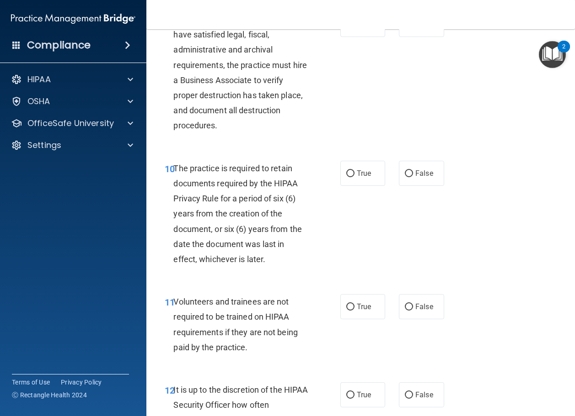
drag, startPoint x: 202, startPoint y: 203, endPoint x: 216, endPoint y: 202, distance: 14.3
click at [202, 150] on div "09 To properly destroy records that have satisfied legal, fiscal, administrativ…" at bounding box center [361, 74] width 406 height 149
click at [409, 37] on label "False" at bounding box center [421, 24] width 45 height 25
click at [409, 28] on input "False" at bounding box center [409, 24] width 8 height 7
radio input "true"
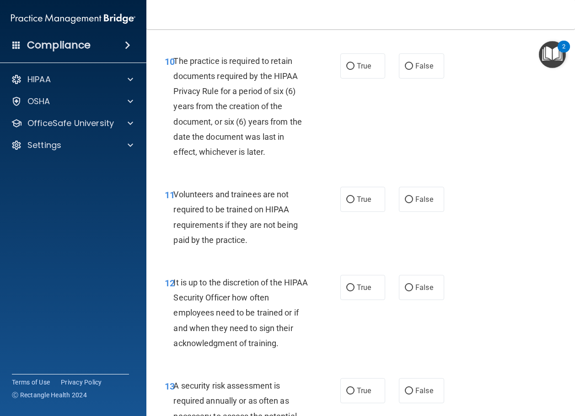
scroll to position [1146, 0]
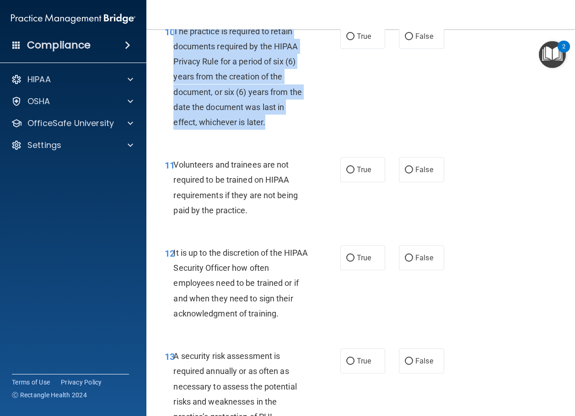
drag, startPoint x: 270, startPoint y: 186, endPoint x: 176, endPoint y: 92, distance: 133.2
click at [176, 92] on div "The practice is required to retain documents required by the HIPAA Privacy Rule…" at bounding box center [244, 77] width 142 height 107
click at [172, 135] on div "10 The practice is required to retain documents required by the HIPAA Privacy R…" at bounding box center [252, 79] width 203 height 111
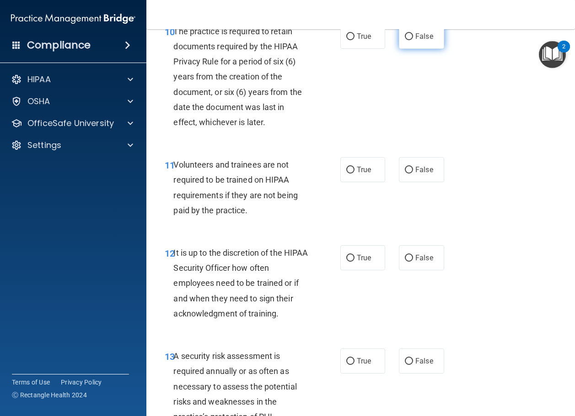
click at [415, 41] on span "False" at bounding box center [424, 36] width 18 height 9
click at [413, 40] on input "False" at bounding box center [409, 36] width 8 height 7
radio input "true"
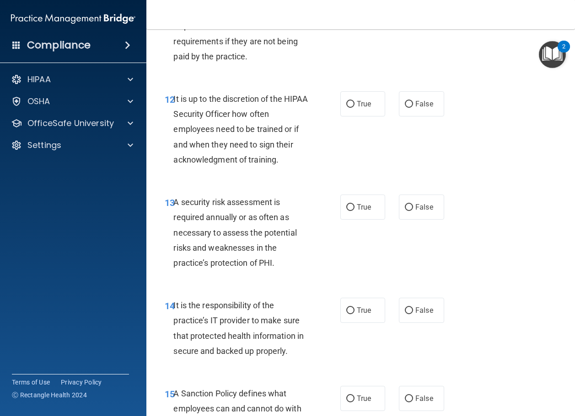
scroll to position [1329, 0]
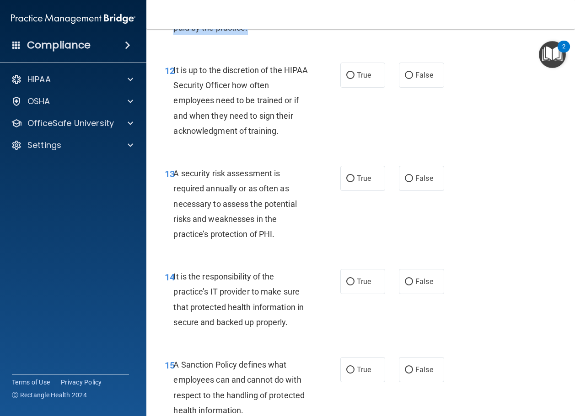
drag, startPoint x: 261, startPoint y: 92, endPoint x: 173, endPoint y: 42, distance: 101.2
click at [173, 35] on div "Volunteers and trainees are not required to be trained on HIPAA requirements if…" at bounding box center [244, 4] width 142 height 61
radio input "true"
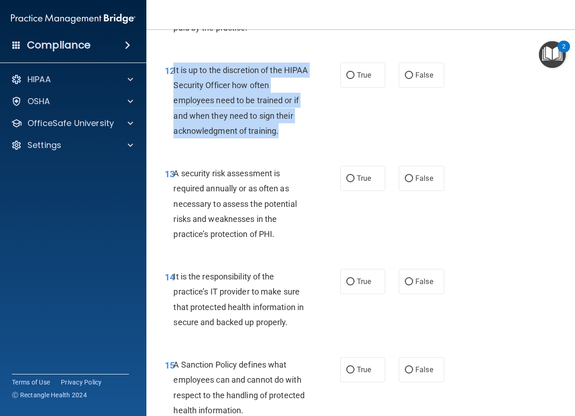
drag, startPoint x: 292, startPoint y: 197, endPoint x: 174, endPoint y: 126, distance: 137.8
click at [174, 126] on div "It is up to the discretion of the HIPAA Security Officer how often employees ne…" at bounding box center [244, 101] width 142 height 76
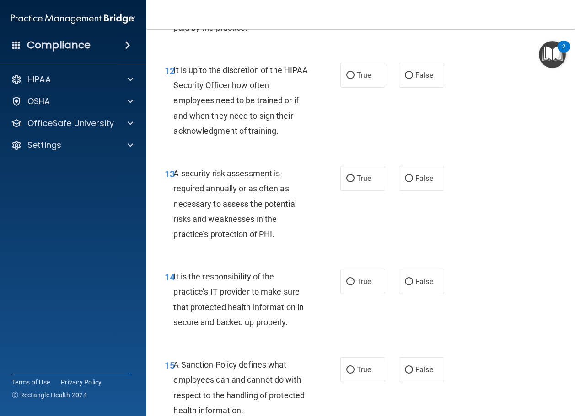
click at [187, 217] on div "13 A security risk assessment is required annually or as often as necessary to …" at bounding box center [361, 206] width 406 height 103
click at [345, 88] on label "True" at bounding box center [362, 75] width 45 height 25
click at [346, 79] on input "True" at bounding box center [350, 75] width 8 height 7
radio input "true"
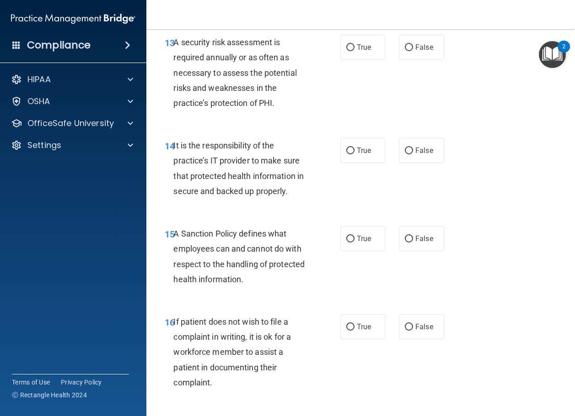
scroll to position [1466, 0]
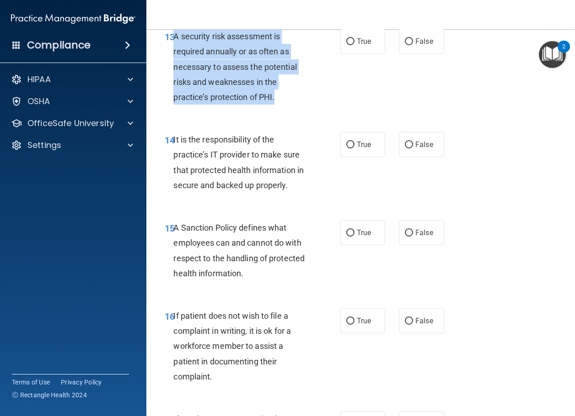
drag, startPoint x: 284, startPoint y: 161, endPoint x: 176, endPoint y: 104, distance: 122.5
click at [174, 103] on div "A security risk assessment is required annually or as often as necessary to ass…" at bounding box center [244, 67] width 142 height 76
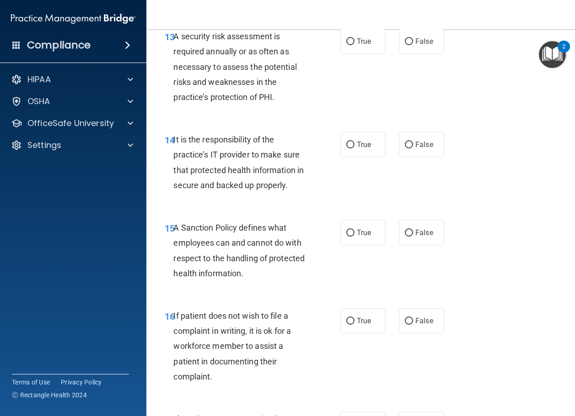
drag, startPoint x: 203, startPoint y: 225, endPoint x: 257, endPoint y: 188, distance: 64.8
click at [204, 193] on div "It is the responsibility of the practice’s IT provider to make sure that protec…" at bounding box center [244, 162] width 142 height 61
click at [357, 46] on span "True" at bounding box center [364, 41] width 14 height 9
click at [354, 45] on input "True" at bounding box center [350, 41] width 8 height 7
radio input "true"
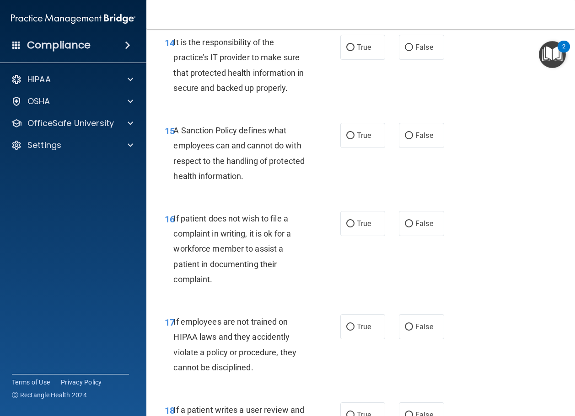
scroll to position [1603, 0]
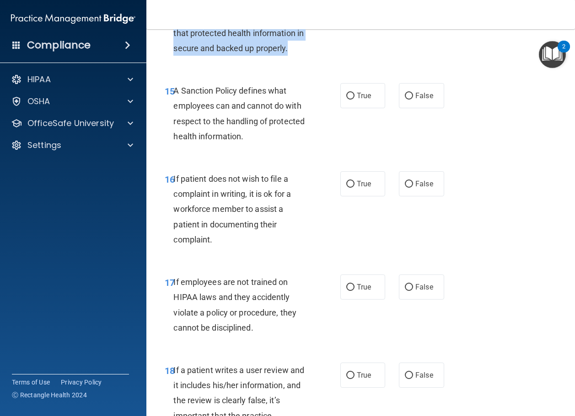
drag, startPoint x: 299, startPoint y: 113, endPoint x: 173, endPoint y: 65, distance: 134.3
click at [173, 56] on div "It is the responsibility of the practice’s IT provider to make sure that protec…" at bounding box center [244, 25] width 142 height 61
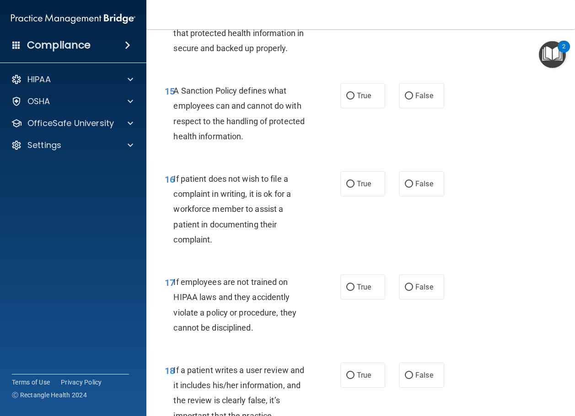
click at [169, 223] on div "16 If patient does not wish to file a complaint in writing, it is ok for a work…" at bounding box center [361, 211] width 406 height 103
click at [359, 12] on span "True" at bounding box center [364, 7] width 14 height 9
click at [354, 11] on input "True" at bounding box center [350, 8] width 8 height 7
radio input "true"
click at [160, 149] on div "15 A Sanction Policy defines what employees can and cannot do with respect to t…" at bounding box center [252, 115] width 203 height 65
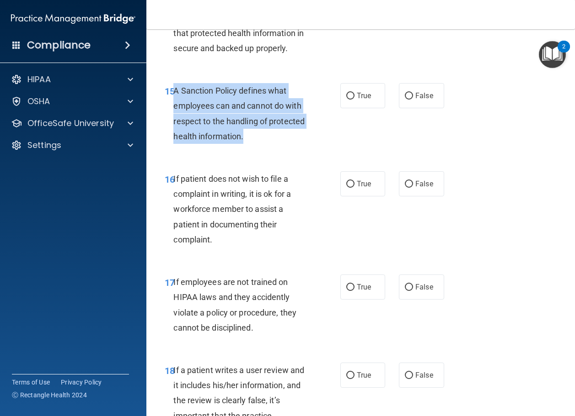
drag, startPoint x: 251, startPoint y: 200, endPoint x: 173, endPoint y: 154, distance: 91.2
click at [173, 144] on div "A Sanction Policy defines what employees can and cannot do with respect to the …" at bounding box center [244, 113] width 142 height 61
click at [187, 149] on div "15 A Sanction Policy defines what employees can and cannot do with respect to t…" at bounding box center [252, 115] width 203 height 65
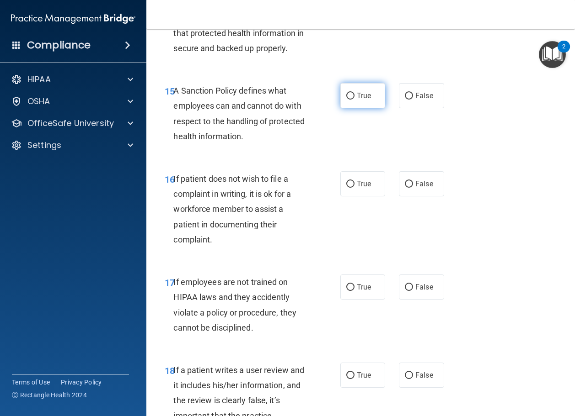
click at [347, 100] on input "True" at bounding box center [350, 96] width 8 height 7
radio input "true"
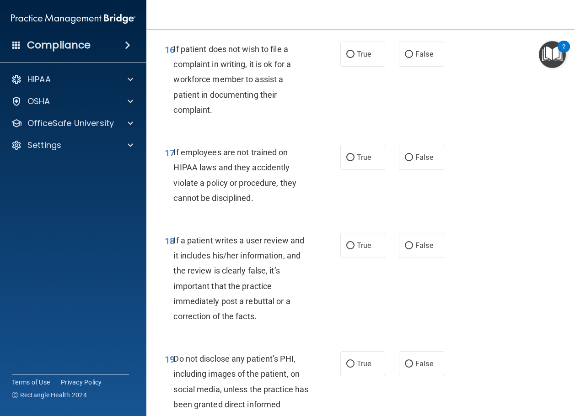
scroll to position [1741, 0]
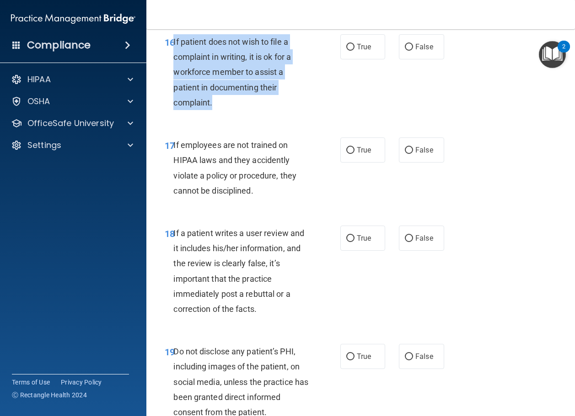
drag, startPoint x: 223, startPoint y: 164, endPoint x: 173, endPoint y: 103, distance: 79.3
click at [173, 103] on div "If patient does not wish to file a complaint in writing, it is ok for a workfor…" at bounding box center [244, 72] width 142 height 76
click at [214, 110] on div "If patient does not wish to file a complaint in writing, it is ok for a workfor…" at bounding box center [244, 72] width 142 height 76
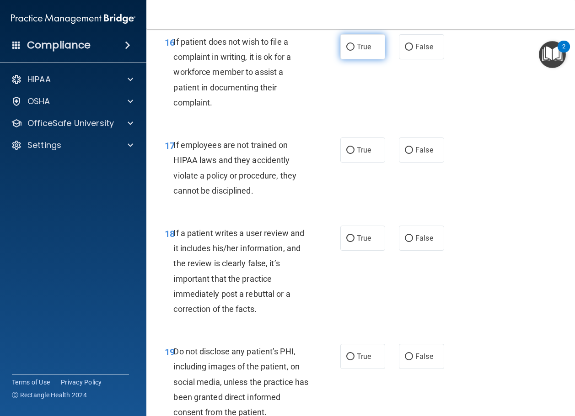
click at [357, 51] on span "True" at bounding box center [364, 47] width 14 height 9
click at [353, 51] on input "True" at bounding box center [350, 47] width 8 height 7
radio input "true"
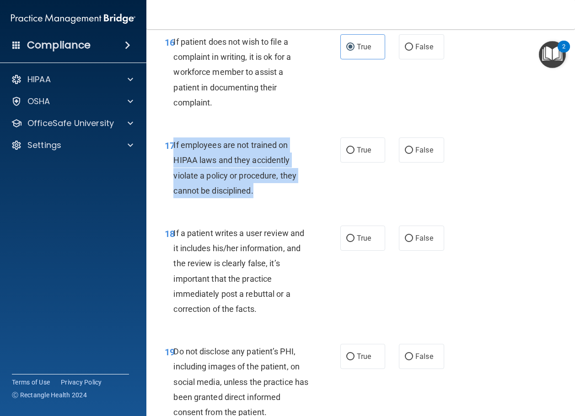
drag, startPoint x: 267, startPoint y: 253, endPoint x: 174, endPoint y: 213, distance: 102.0
click at [174, 198] on div "If employees are not trained on HIPAA laws and they accidently violate a policy…" at bounding box center [244, 168] width 142 height 61
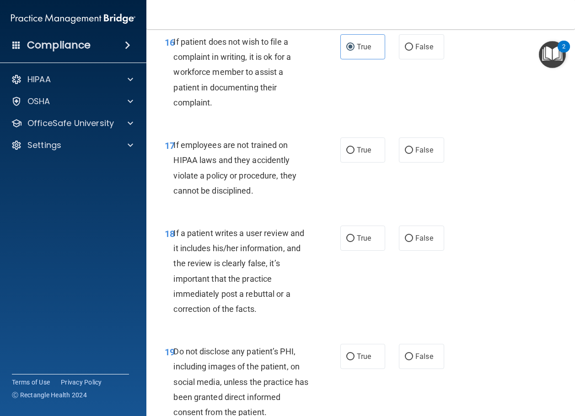
click at [210, 126] on div "16 If patient does not wish to file a complaint in writing, it is ok for a work…" at bounding box center [361, 74] width 406 height 103
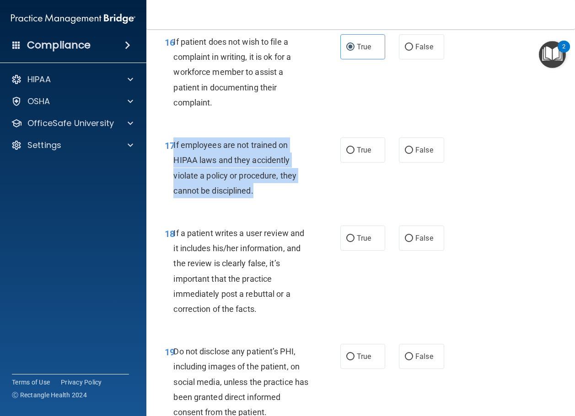
drag, startPoint x: 256, startPoint y: 253, endPoint x: 173, endPoint y: 207, distance: 94.4
click at [173, 198] on div "If employees are not trained on HIPAA laws and they accidently violate a policy…" at bounding box center [244, 168] width 142 height 61
drag, startPoint x: 246, startPoint y: 214, endPoint x: 264, endPoint y: 218, distance: 18.6
click at [264, 196] on span "If employees are not trained on HIPAA laws and they accidently violate a policy…" at bounding box center [234, 167] width 123 height 55
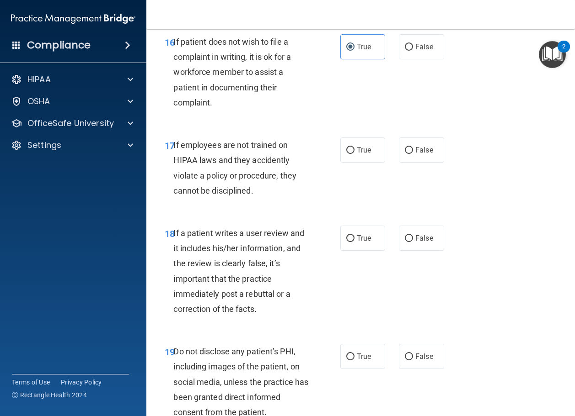
drag, startPoint x: 189, startPoint y: 206, endPoint x: 254, endPoint y: 197, distance: 65.0
click at [189, 196] on span "If employees are not trained on HIPAA laws and they accidently violate a policy…" at bounding box center [234, 167] width 123 height 55
click at [419, 163] on label "False" at bounding box center [421, 150] width 45 height 25
click at [413, 154] on input "False" at bounding box center [409, 150] width 8 height 7
radio input "true"
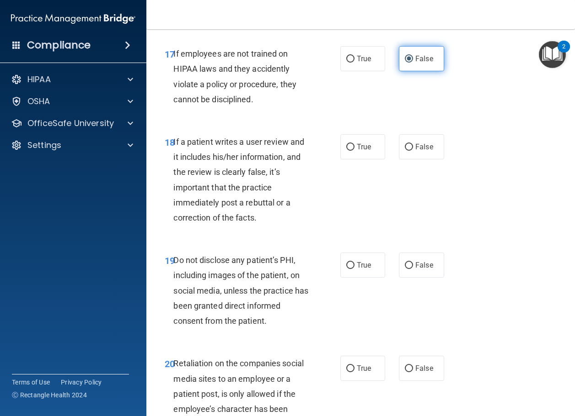
scroll to position [1878, 0]
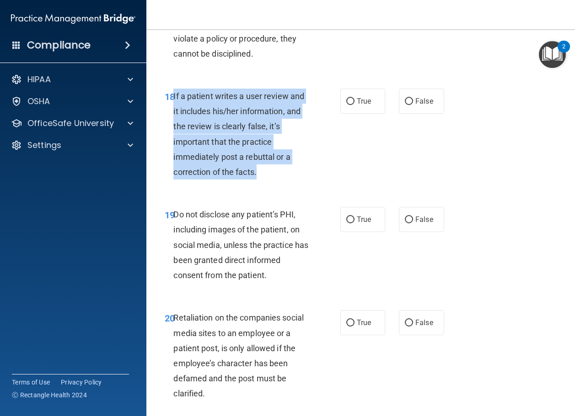
drag, startPoint x: 262, startPoint y: 234, endPoint x: 173, endPoint y: 159, distance: 115.8
click at [173, 159] on div "If a patient writes a user review and it includes his/her information, and the …" at bounding box center [244, 134] width 142 height 91
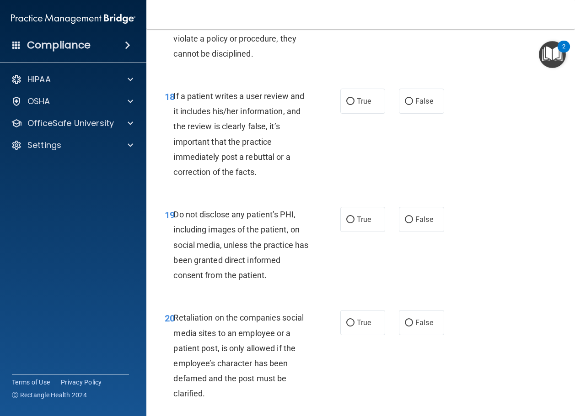
drag, startPoint x: 172, startPoint y: 277, endPoint x: 187, endPoint y: 277, distance: 15.1
click at [172, 221] on span "19" at bounding box center [170, 215] width 10 height 11
click at [421, 106] on span "False" at bounding box center [424, 101] width 18 height 9
click at [413, 105] on input "False" at bounding box center [409, 101] width 8 height 7
radio input "true"
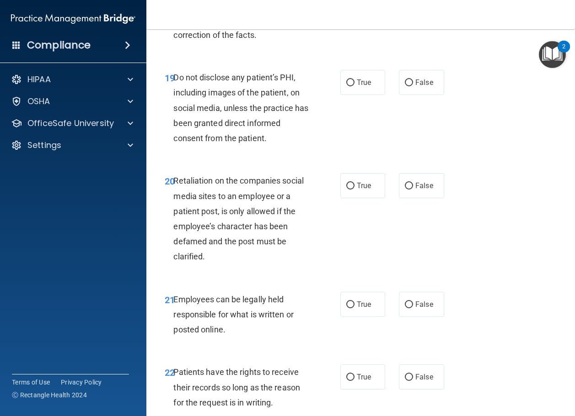
scroll to position [2061, 0]
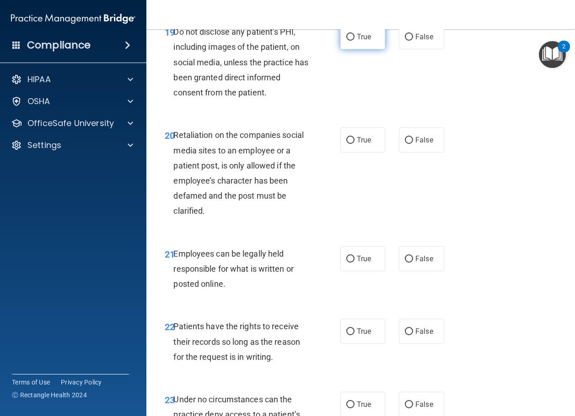
click at [346, 41] on input "True" at bounding box center [350, 37] width 8 height 7
radio input "true"
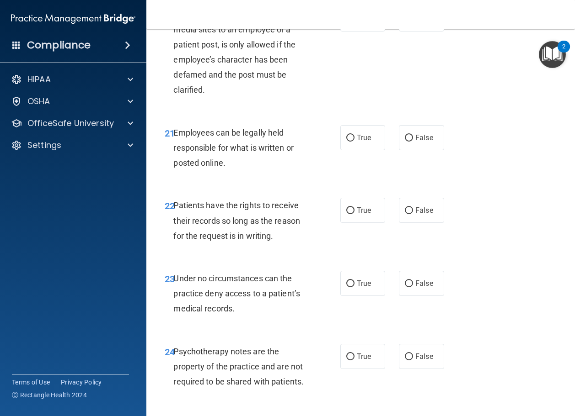
scroll to position [2198, 0]
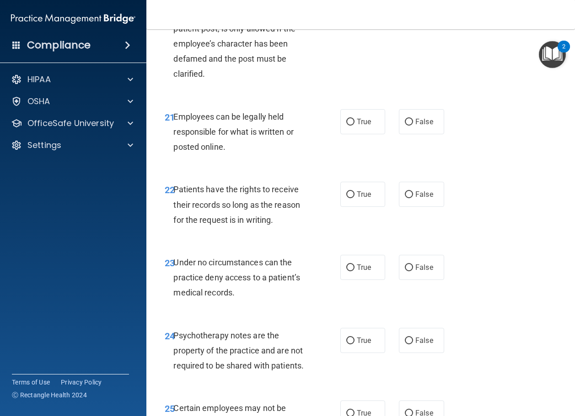
click at [405, 7] on input "False" at bounding box center [409, 3] width 8 height 7
radio input "true"
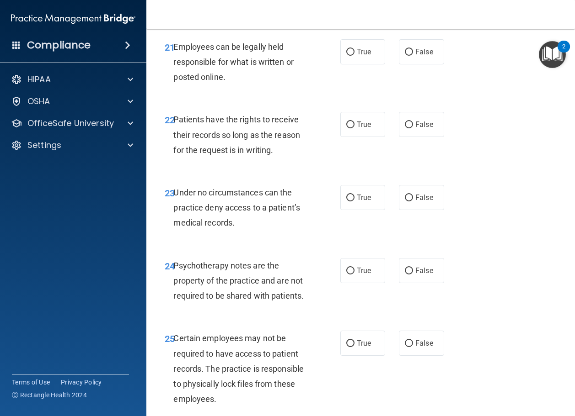
scroll to position [2289, 0]
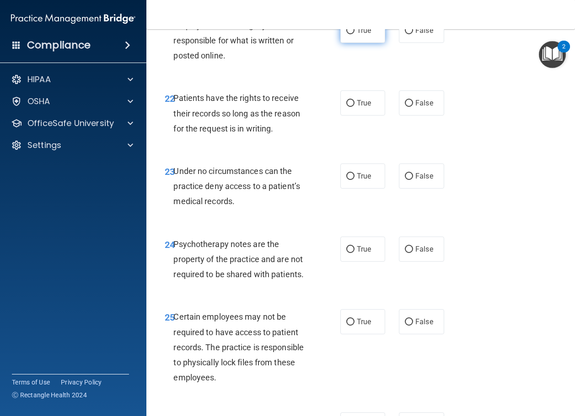
click at [357, 35] on span "True" at bounding box center [364, 30] width 14 height 9
click at [354, 34] on input "True" at bounding box center [350, 30] width 8 height 7
radio input "true"
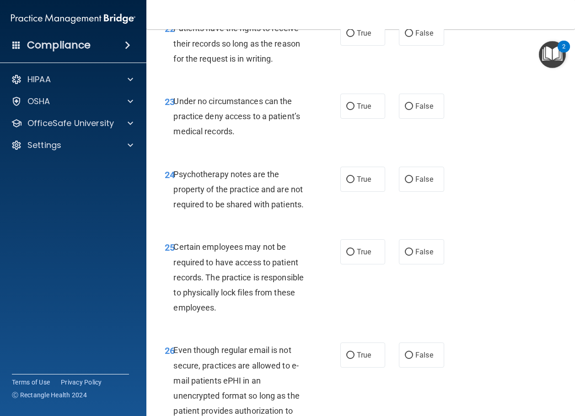
scroll to position [2381, 0]
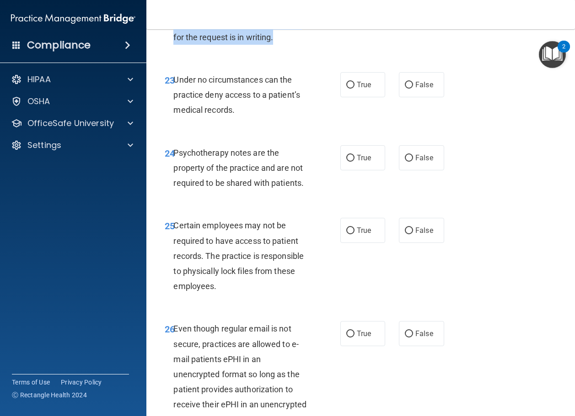
drag, startPoint x: 279, startPoint y: 98, endPoint x: 174, endPoint y: 66, distance: 109.9
click at [174, 45] on div "Patients have the rights to receive their records so long as the reason for the…" at bounding box center [244, 22] width 142 height 46
click at [195, 42] on span "Patients have the rights to receive their records so long as the reason for the…" at bounding box center [236, 22] width 127 height 40
click at [350, 24] on label "True" at bounding box center [362, 11] width 45 height 25
click at [350, 16] on input "True" at bounding box center [350, 12] width 8 height 7
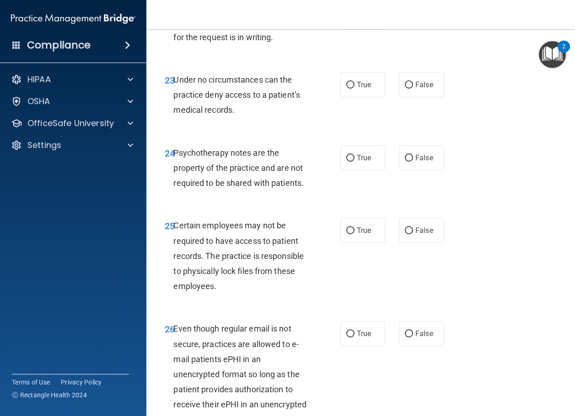
radio input "true"
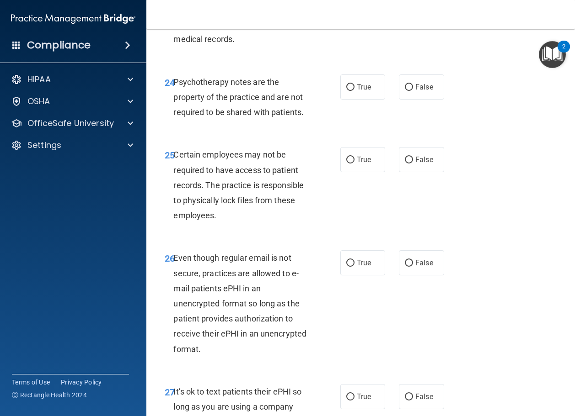
scroll to position [2472, 0]
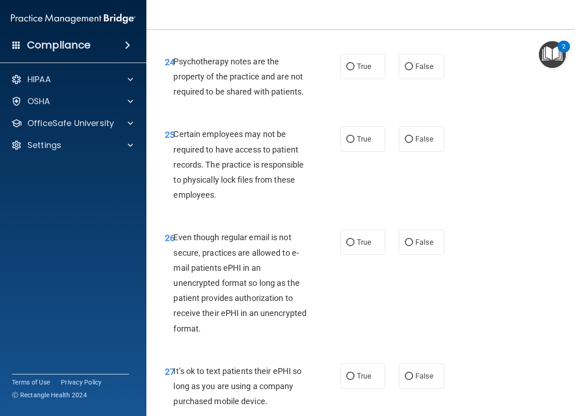
drag, startPoint x: 174, startPoint y: 48, endPoint x: 259, endPoint y: 91, distance: 95.3
click at [259, 31] on div "23 Under no circumstances can the practice deny access to a patient’s medical r…" at bounding box center [252, 6] width 203 height 50
drag, startPoint x: 190, startPoint y: 80, endPoint x: 219, endPoint y: 80, distance: 28.8
click at [190, 23] on span "Under no circumstances can the practice deny access to a patient’s medical reco…" at bounding box center [236, 4] width 127 height 40
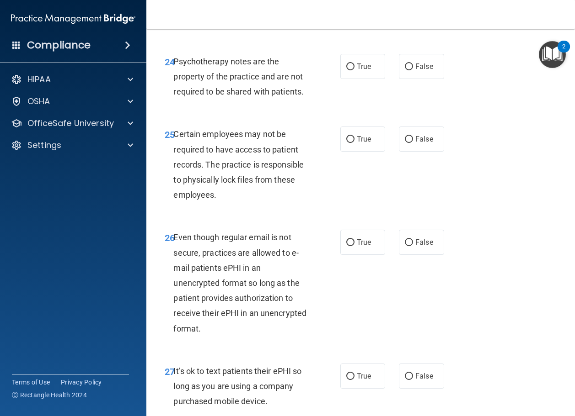
radio input "true"
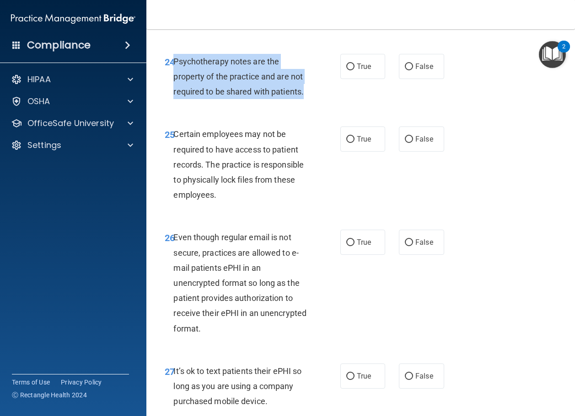
drag, startPoint x: 308, startPoint y: 152, endPoint x: 174, endPoint y: 123, distance: 137.5
click at [174, 100] on div "Psychotherapy notes are the property of the practice and are not required to be…" at bounding box center [244, 77] width 142 height 46
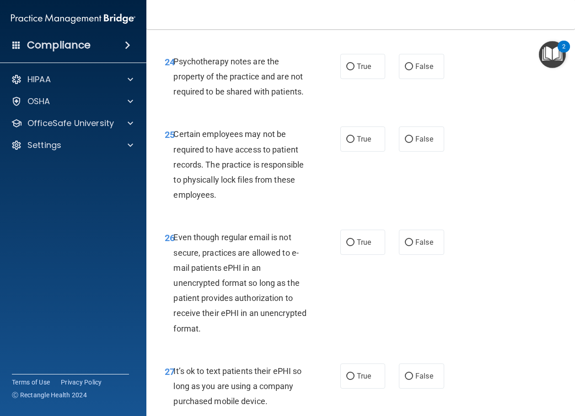
click at [207, 116] on div "24 Psychotherapy notes are the property of the practice and are not required to…" at bounding box center [361, 79] width 406 height 73
click at [410, 79] on label "False" at bounding box center [421, 66] width 45 height 25
click at [410, 70] on input "False" at bounding box center [409, 67] width 8 height 7
radio input "true"
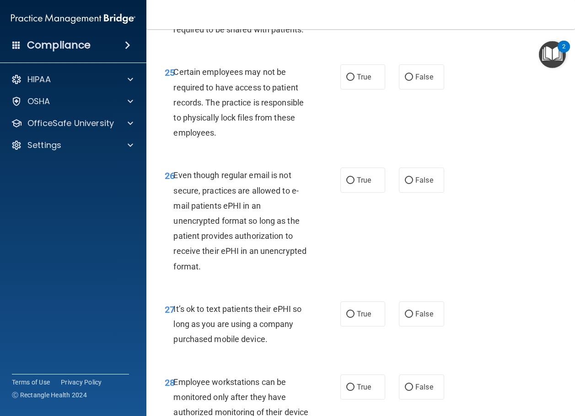
scroll to position [2563, 0]
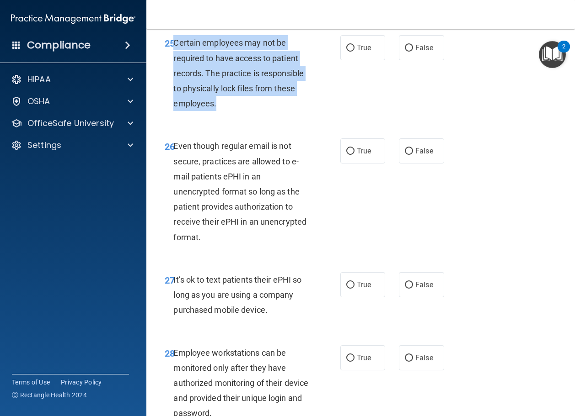
drag, startPoint x: 227, startPoint y: 172, endPoint x: 173, endPoint y: 106, distance: 85.1
click at [173, 106] on div "Certain employees may not be required to have access to patient records. The pr…" at bounding box center [244, 73] width 142 height 76
click at [179, 108] on span "Certain employees may not be required to have access to patient records. The pr…" at bounding box center [238, 73] width 130 height 70
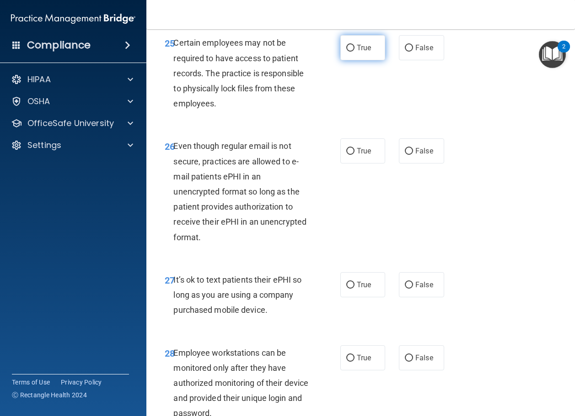
click at [351, 60] on label "True" at bounding box center [362, 47] width 45 height 25
click at [351, 52] on input "True" at bounding box center [350, 48] width 8 height 7
radio input "true"
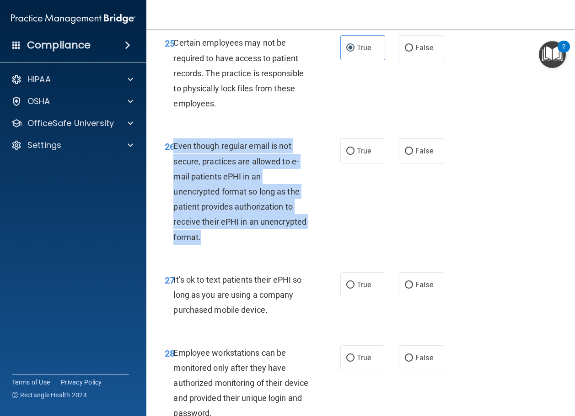
drag, startPoint x: 263, startPoint y: 304, endPoint x: 175, endPoint y: 207, distance: 130.7
click at [175, 207] on div "Even though regular email is not secure, practices are allowed to e-mail patien…" at bounding box center [244, 192] width 142 height 107
click at [182, 235] on span "Even though regular email is not secure, practices are allowed to e-mail patien…" at bounding box center [239, 191] width 133 height 101
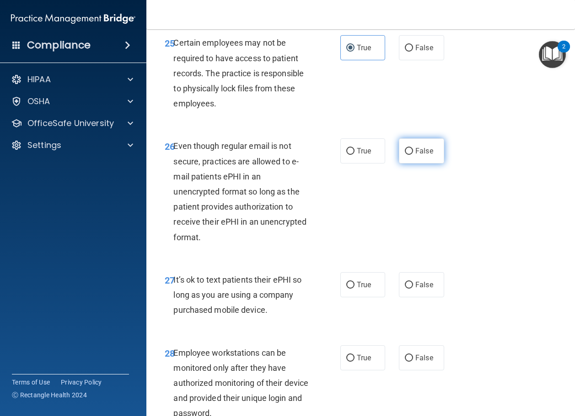
click at [428, 155] on span "False" at bounding box center [424, 151] width 18 height 9
click at [413, 155] on input "False" at bounding box center [409, 151] width 8 height 7
radio input "true"
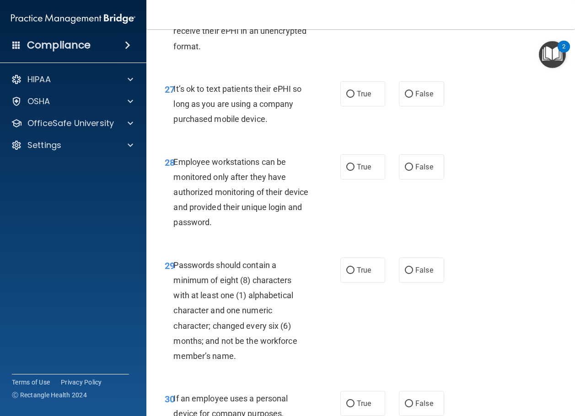
scroll to position [2838, 0]
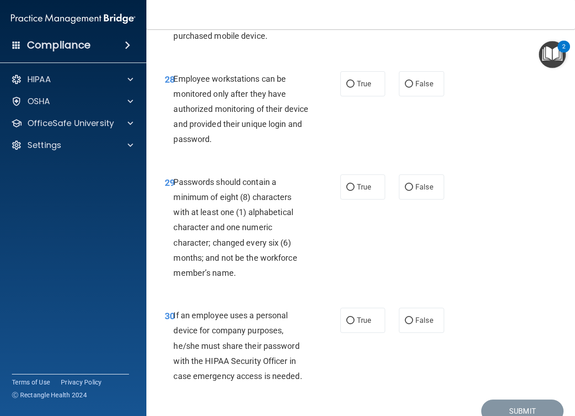
drag, startPoint x: 279, startPoint y: 97, endPoint x: 174, endPoint y: 69, distance: 108.5
click at [174, 44] on div "It’s ok to text patients their ePHI so long as you are using a company purchase…" at bounding box center [244, 21] width 142 height 46
drag, startPoint x: 157, startPoint y: 184, endPoint x: 193, endPoint y: 159, distance: 43.9
click at [157, 152] on div "28 Employee workstations can be monitored only after they have authorized monit…" at bounding box center [252, 111] width 203 height 80
click at [423, 23] on label "False" at bounding box center [421, 10] width 45 height 25
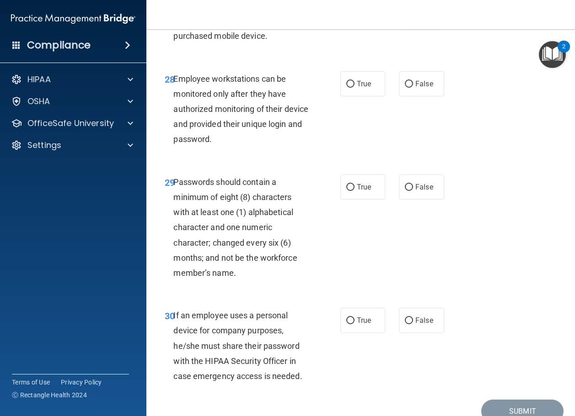
click at [413, 15] on input "False" at bounding box center [409, 11] width 8 height 7
radio input "true"
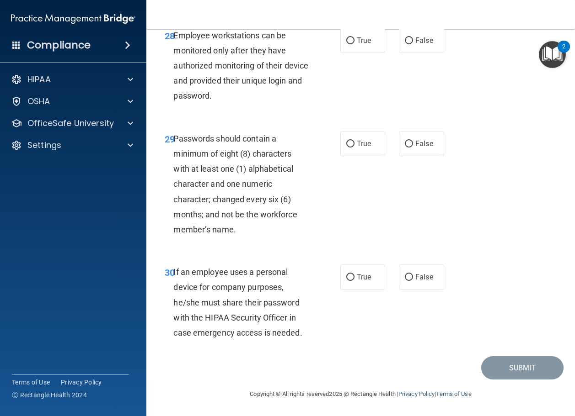
scroll to position [2929, 0]
click at [418, 45] on span "False" at bounding box center [424, 40] width 18 height 9
click at [413, 44] on input "False" at bounding box center [409, 40] width 8 height 7
radio input "true"
click at [347, 148] on input "True" at bounding box center [350, 144] width 8 height 7
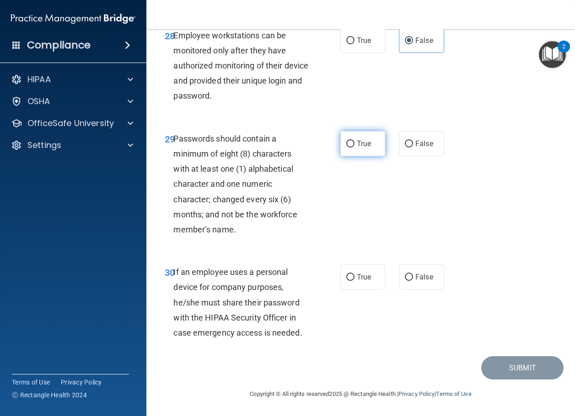
radio input "true"
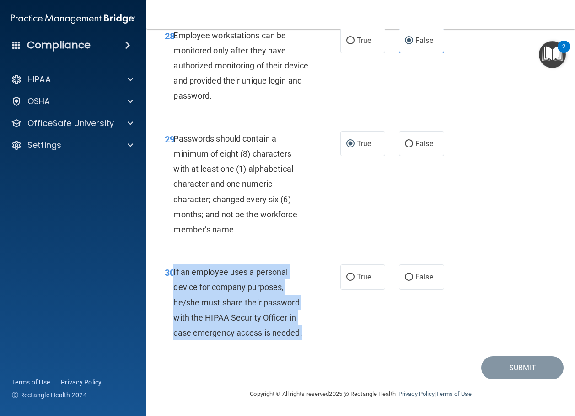
drag, startPoint x: 310, startPoint y: 351, endPoint x: 174, endPoint y: 288, distance: 150.4
click at [174, 288] on div "If an employee uses a personal device for company purposes, he/she must share t…" at bounding box center [244, 303] width 142 height 76
click at [185, 333] on span "If an employee uses a personal device for company purposes, he/she must share t…" at bounding box center [237, 302] width 128 height 70
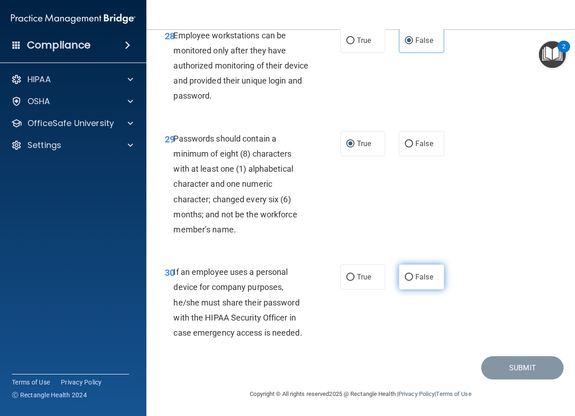
click at [419, 282] on span "False" at bounding box center [424, 277] width 18 height 9
click at [413, 281] on input "False" at bounding box center [409, 277] width 8 height 7
radio input "true"
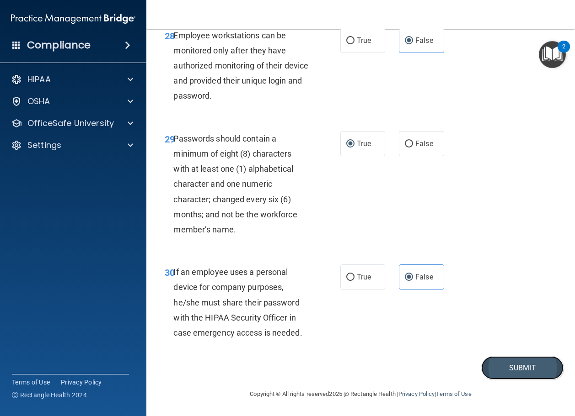
click at [508, 380] on button "Submit" at bounding box center [522, 368] width 82 height 23
